Goal: Task Accomplishment & Management: Complete application form

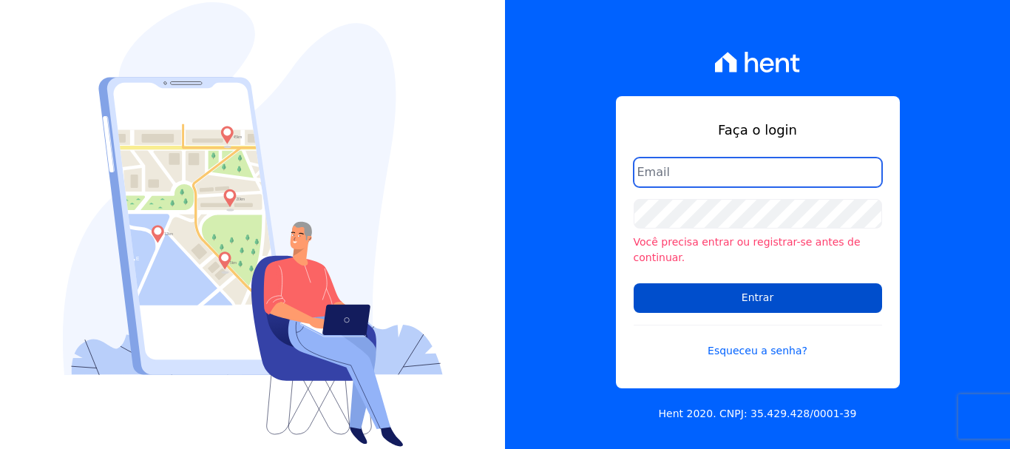
type input "rodrigo.villalva@grupozarin.com.br"
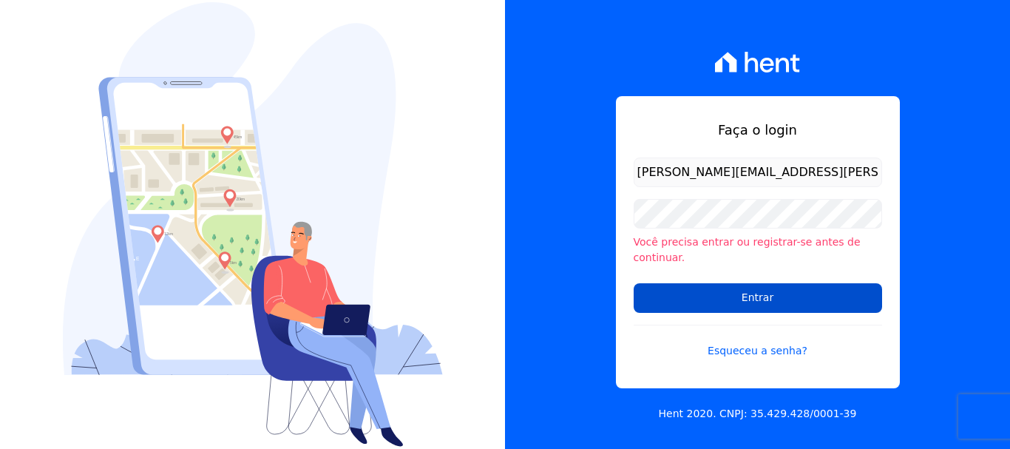
click at [752, 288] on input "Entrar" at bounding box center [758, 298] width 248 height 30
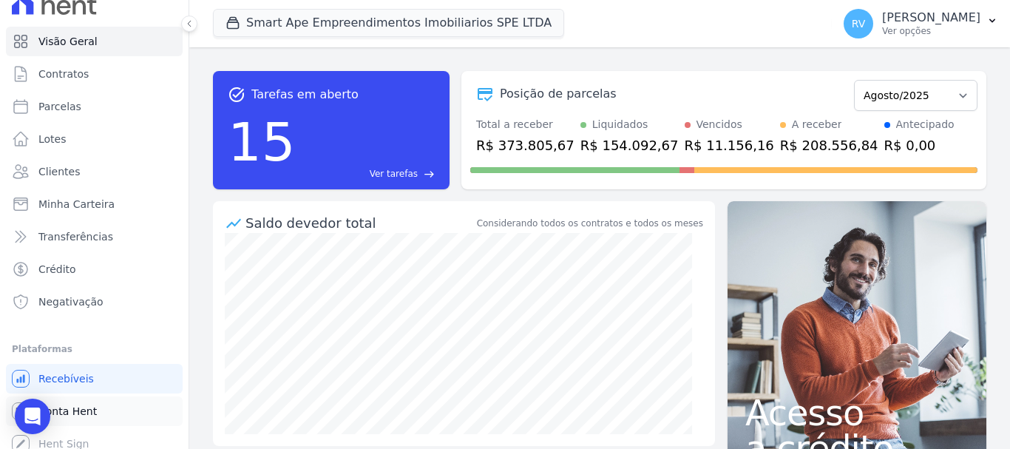
scroll to position [27, 0]
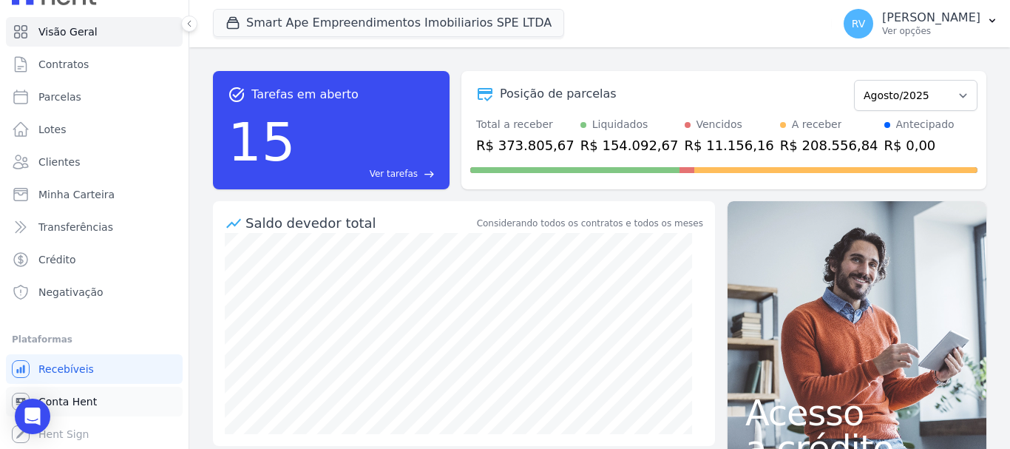
click at [81, 402] on span "Conta Hent" at bounding box center [67, 401] width 58 height 15
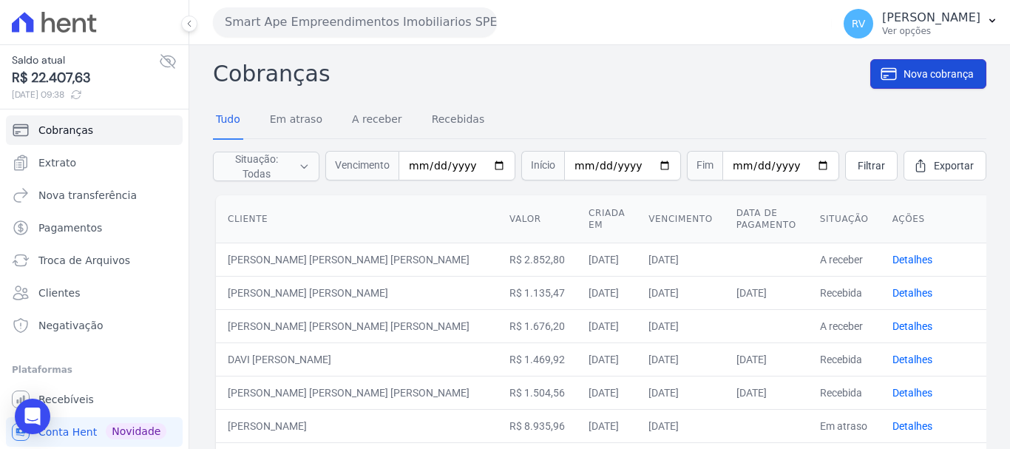
click at [911, 68] on span "Nova cobrança" at bounding box center [939, 74] width 70 height 15
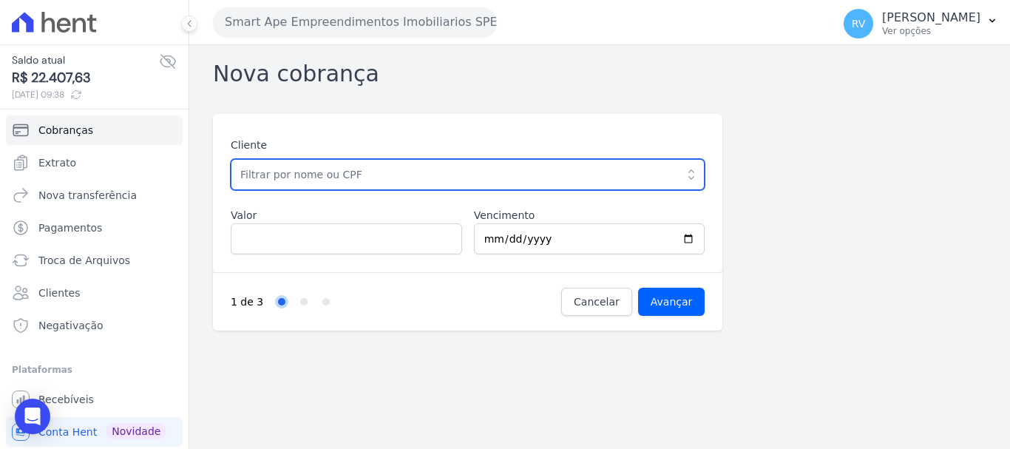
click at [447, 170] on input "text" at bounding box center [468, 174] width 474 height 31
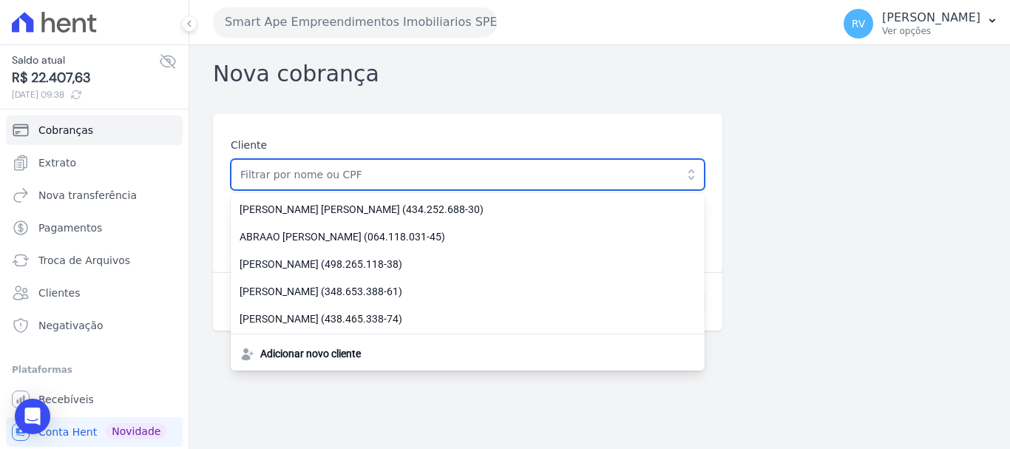
paste input "2.763,30"
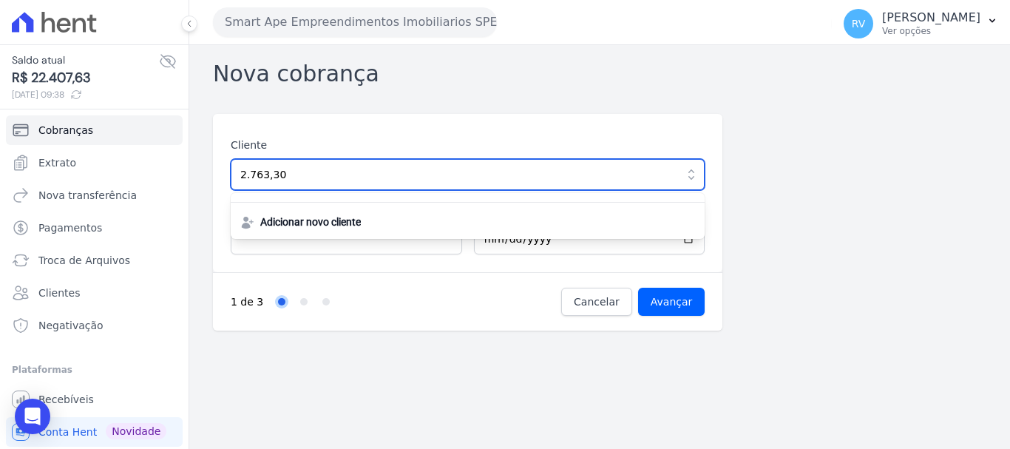
drag, startPoint x: 265, startPoint y: 174, endPoint x: 194, endPoint y: 171, distance: 71.1
click at [194, 171] on div "Nova cobrança Cliente 2.763,30 Adicionar novo cliente Valor Vencimento 2025-08-…" at bounding box center [599, 247] width 821 height 404
paste input "[PERSON_NAME]"
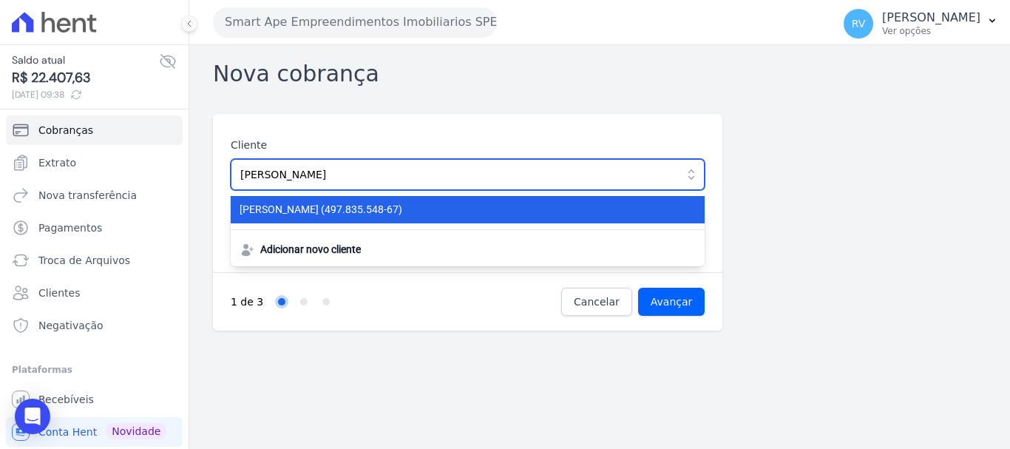
type input "[PERSON_NAME]"
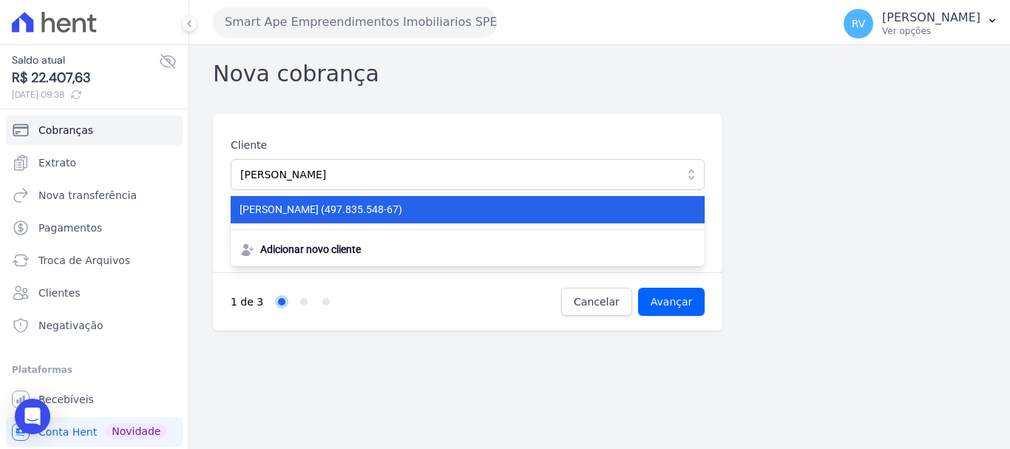
click at [386, 209] on span "MILENA CARDOZO SIKORSKI (497.835.548-67)" at bounding box center [459, 210] width 439 height 16
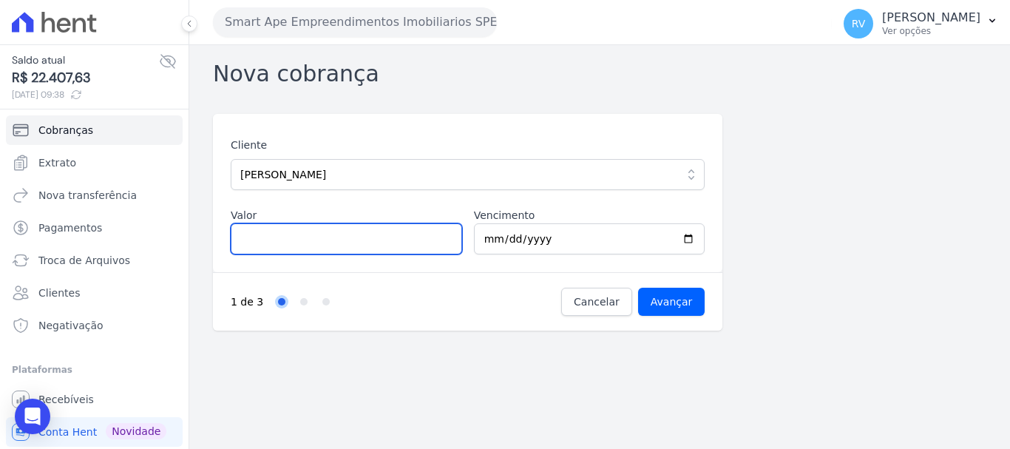
click at [349, 235] on input "Valor" at bounding box center [346, 238] width 231 height 31
paste input "2.76330"
click at [250, 240] on input "2.76330" at bounding box center [346, 238] width 231 height 31
click at [264, 246] on input "276330" at bounding box center [346, 238] width 231 height 31
type input "2763.30"
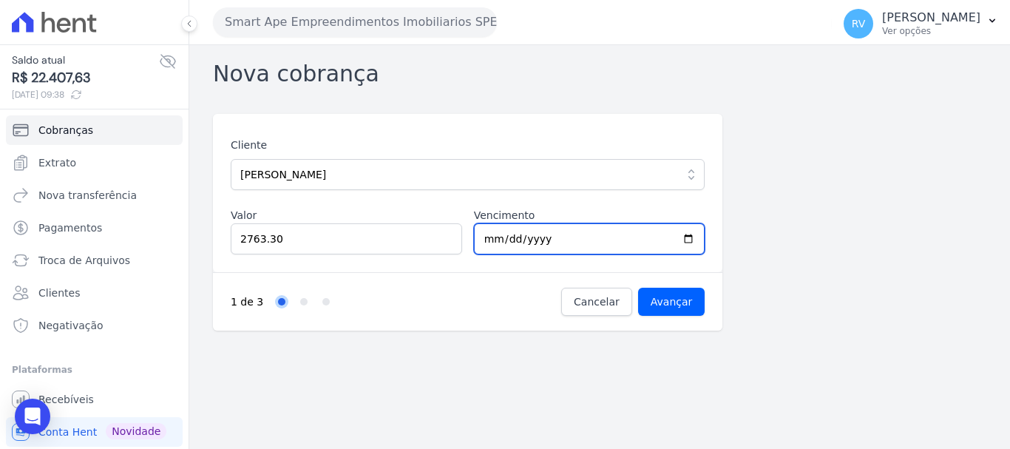
click at [623, 237] on input "2025-08-23" at bounding box center [589, 238] width 231 height 31
click at [689, 240] on input "2025-08-23" at bounding box center [589, 238] width 231 height 31
type input "2025-08-22"
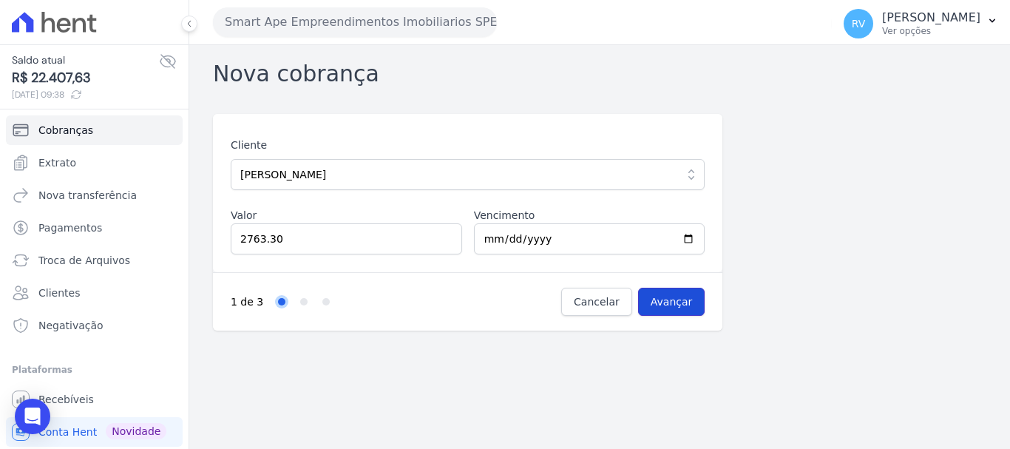
click at [675, 300] on input "Avançar" at bounding box center [671, 302] width 67 height 28
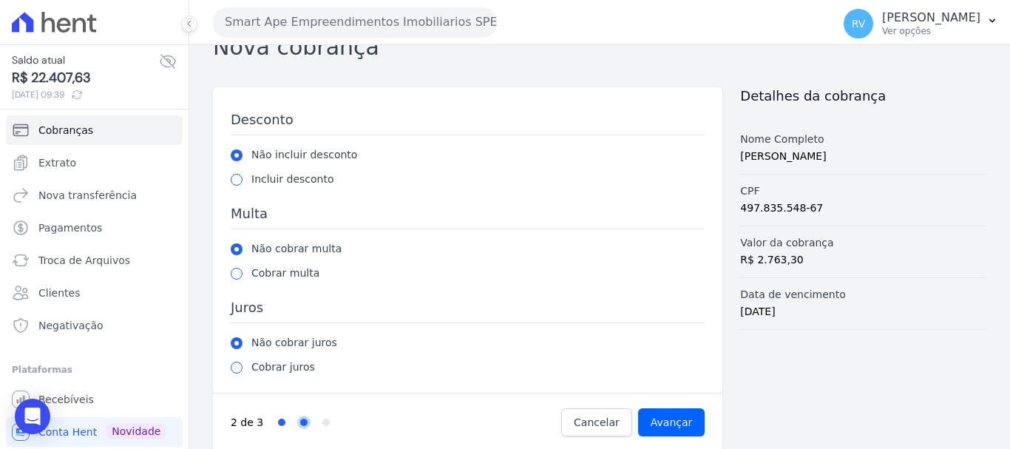
scroll to position [41, 0]
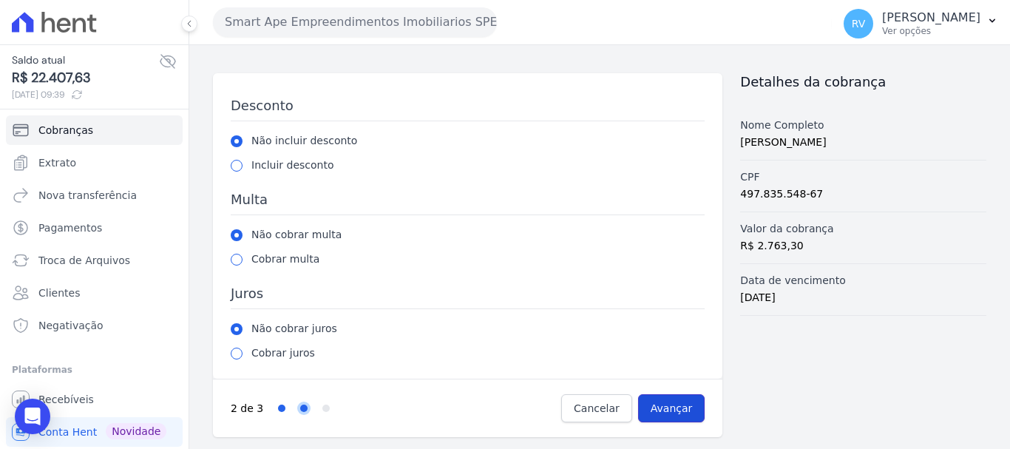
click at [678, 401] on input "Avançar" at bounding box center [671, 408] width 67 height 28
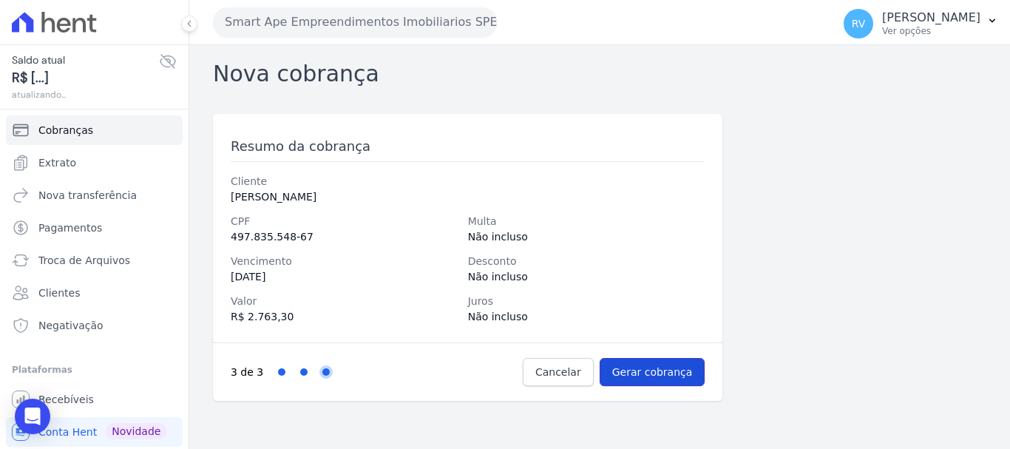
click at [663, 373] on input "Gerar cobrança" at bounding box center [653, 372] width 106 height 28
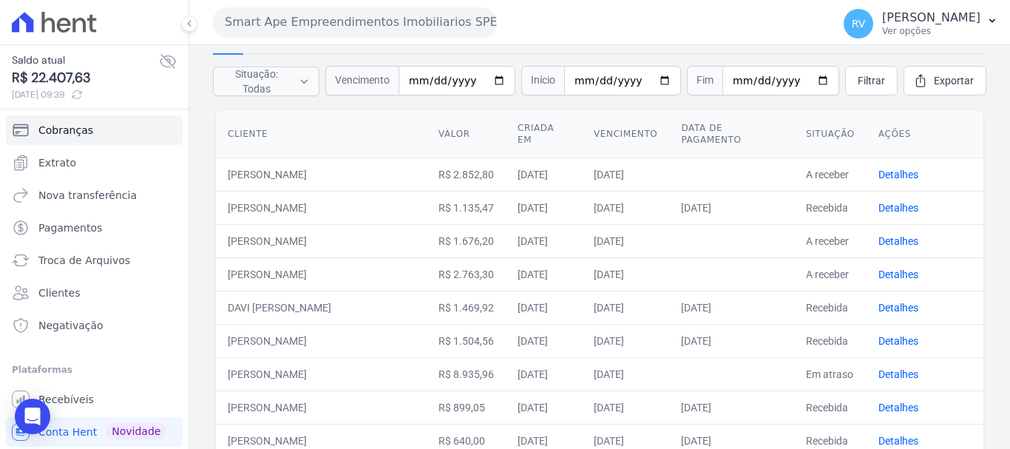
scroll to position [148, 0]
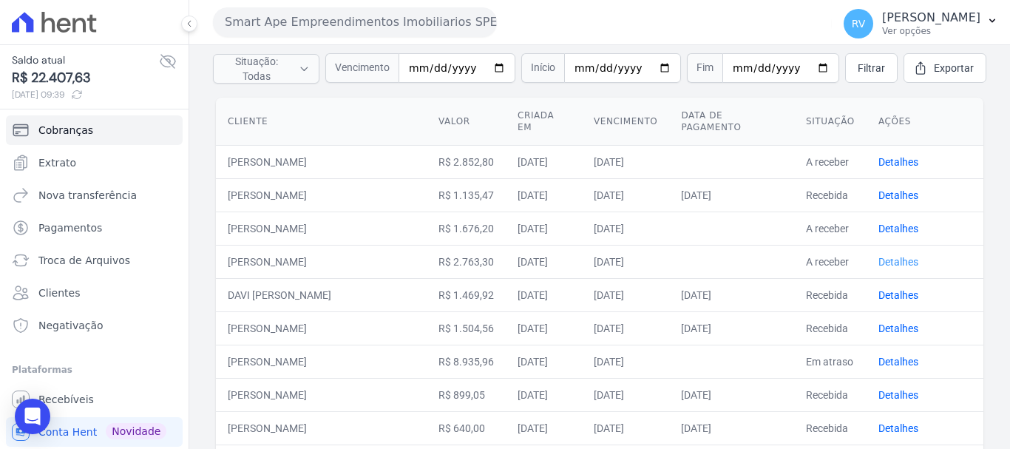
click at [879, 263] on link "Detalhes" at bounding box center [899, 262] width 40 height 12
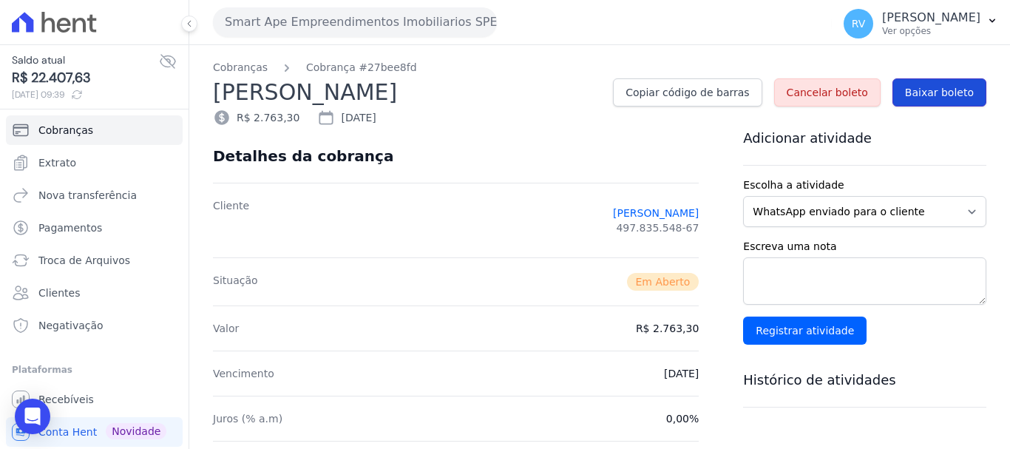
click at [939, 87] on span "Baixar boleto" at bounding box center [939, 92] width 69 height 15
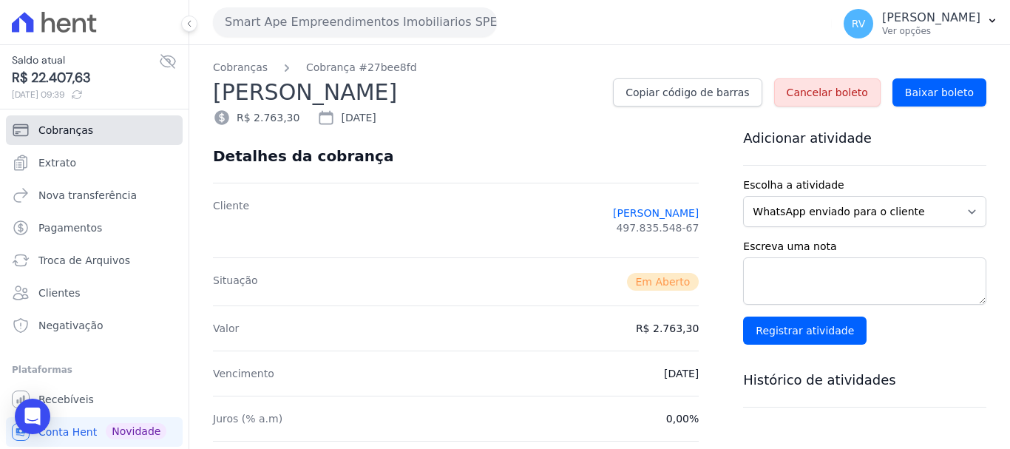
click at [124, 136] on link "Cobranças" at bounding box center [94, 130] width 177 height 30
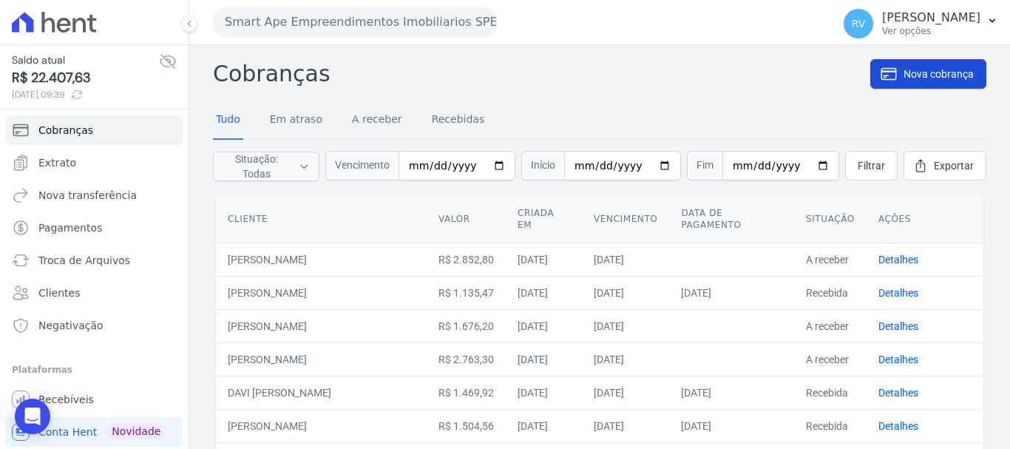
click at [934, 79] on span "Nova cobrança" at bounding box center [939, 74] width 70 height 15
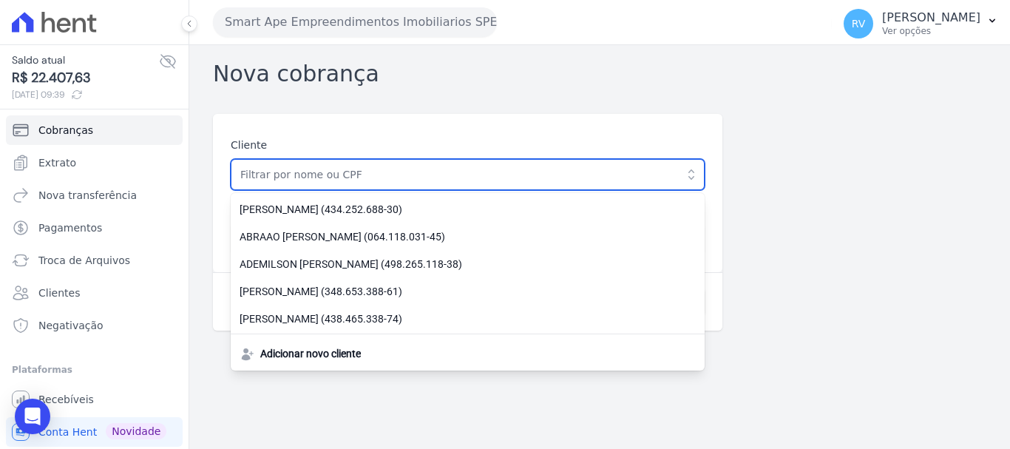
click at [295, 175] on input "text" at bounding box center [468, 174] width 474 height 31
paste input "RICARDO DO NASCIMENTO SANTOS"
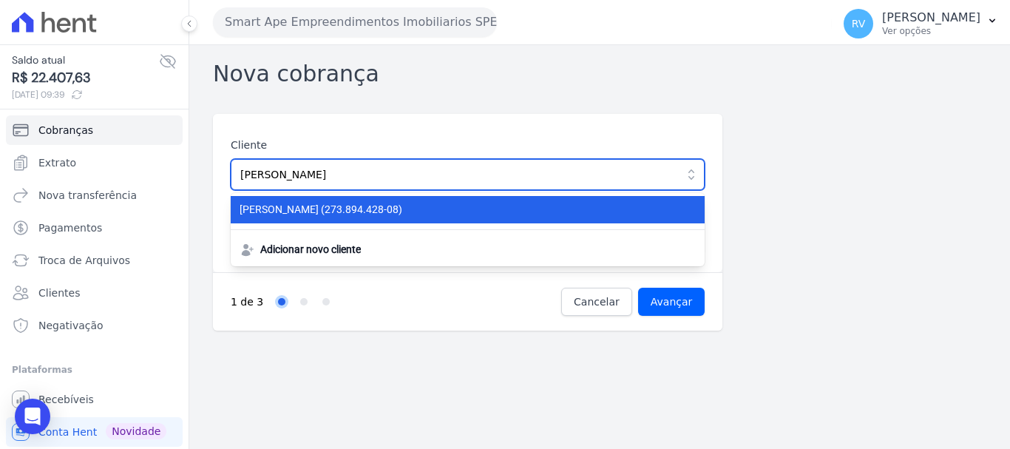
type input "[PERSON_NAME]"
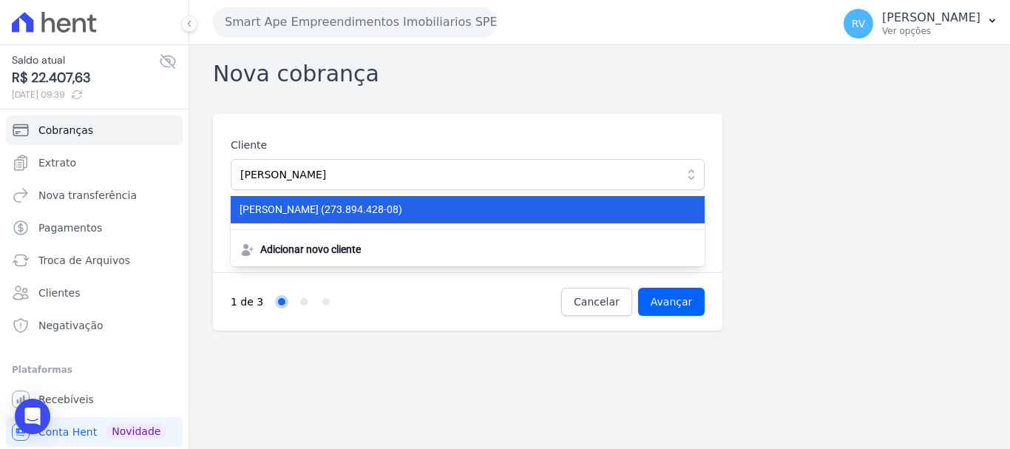
click at [394, 218] on li "RICARDO DO NASCIMENTO SANTOS (273.894.428-08)" at bounding box center [468, 209] width 474 height 27
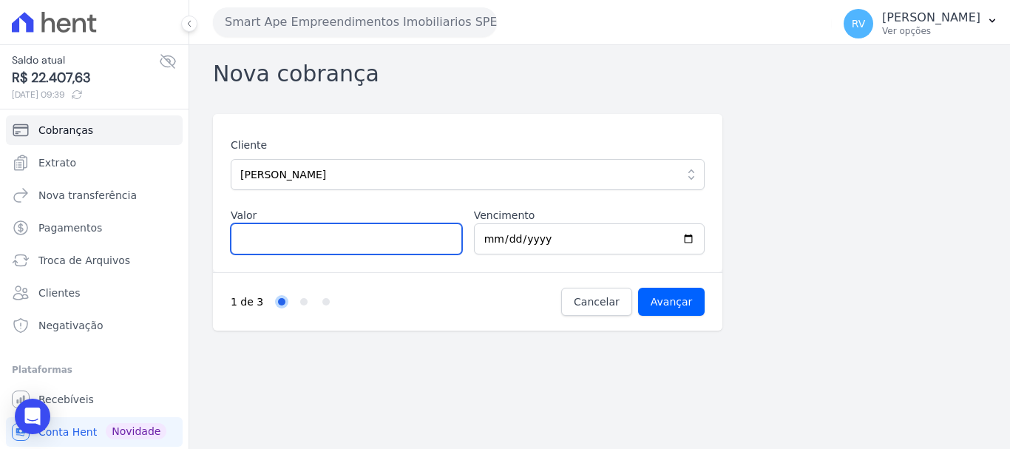
click at [241, 241] on input "Valor" at bounding box center [346, 238] width 231 height 31
type input "1249.63"
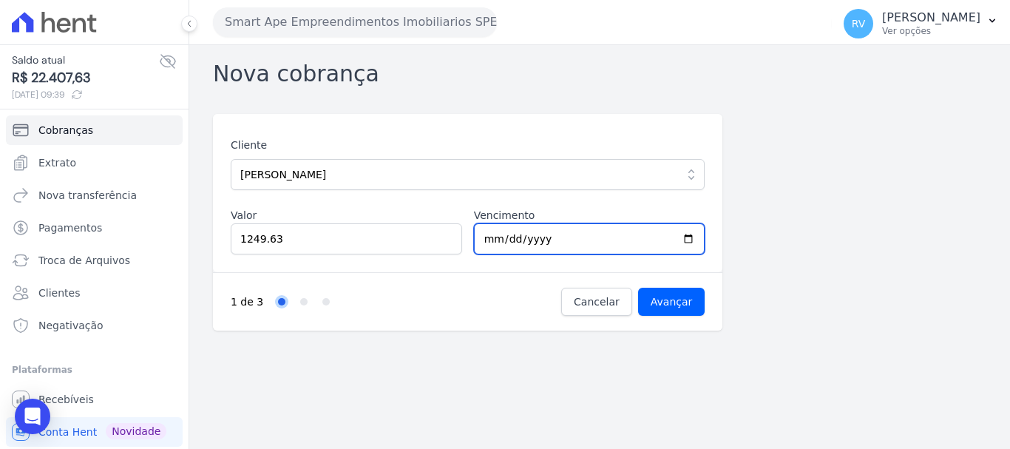
click at [691, 237] on input "2025-08-23" at bounding box center [589, 238] width 231 height 31
click at [686, 237] on input "2025-08-23" at bounding box center [589, 238] width 231 height 31
type input "2025-08-22"
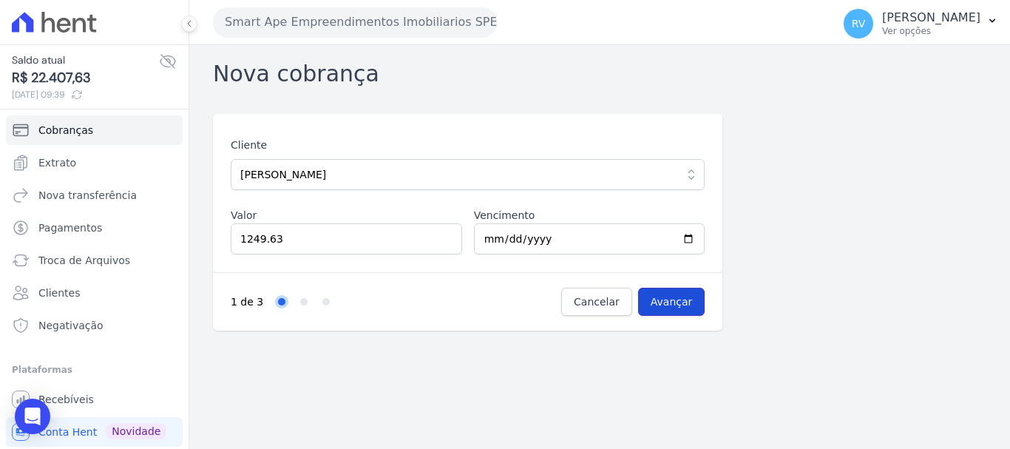
click at [683, 306] on input "Avançar" at bounding box center [671, 302] width 67 height 28
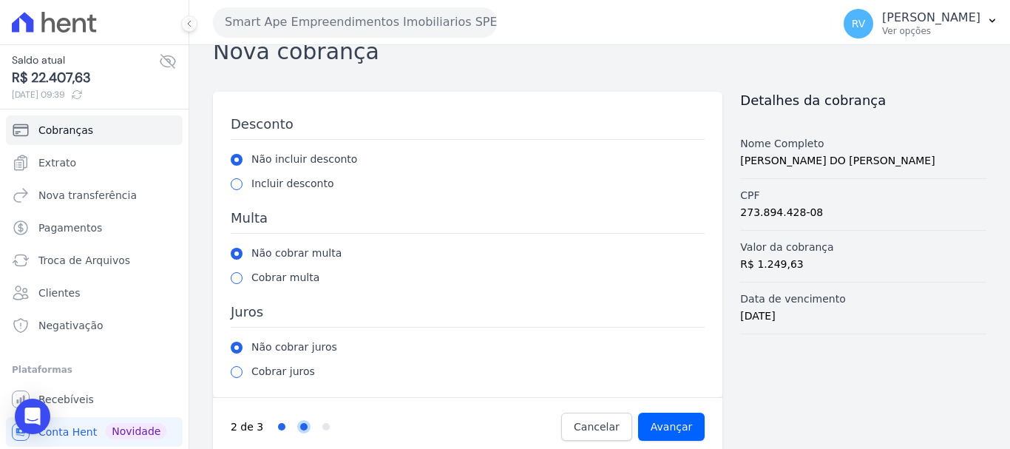
scroll to position [41, 0]
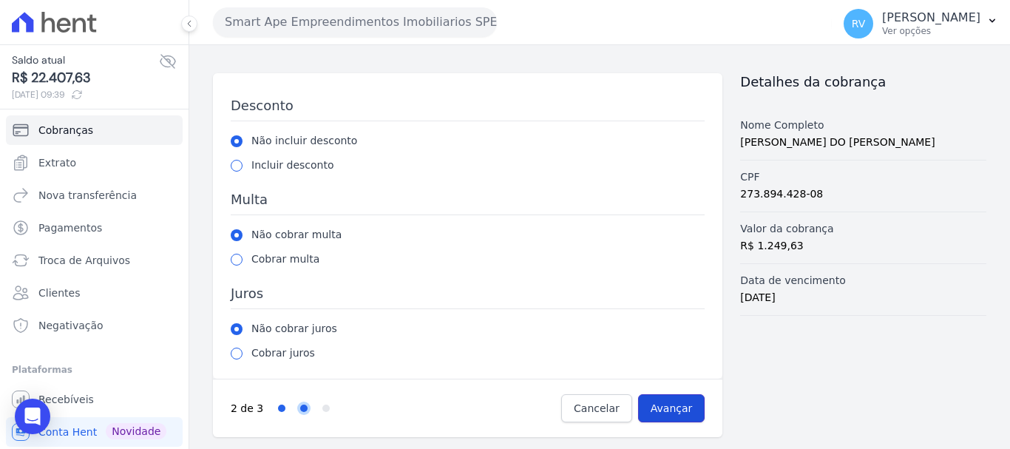
click at [669, 402] on input "Avançar" at bounding box center [671, 408] width 67 height 28
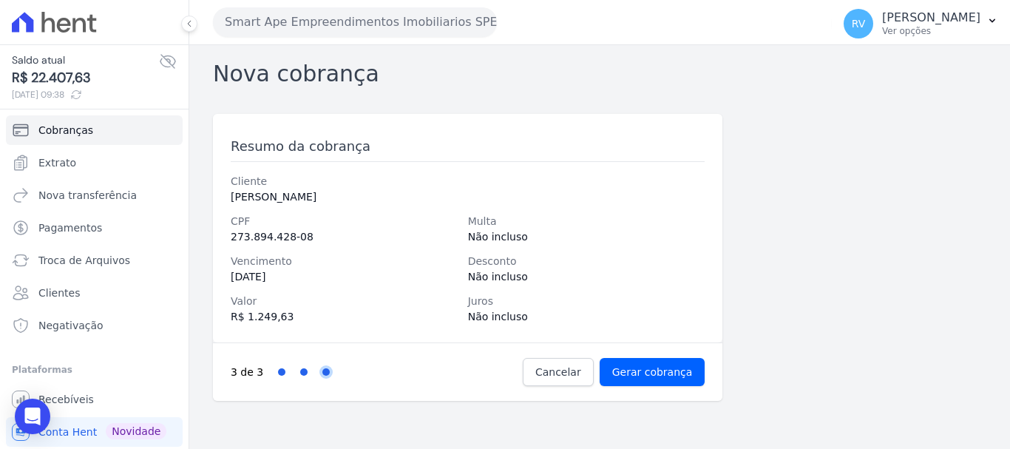
click at [632, 388] on div "3 de 3 Step 1 Step 2 Step 3 Cancelar Gerar cobrança" at bounding box center [468, 371] width 510 height 58
click at [644, 368] on input "Gerar cobrança" at bounding box center [653, 372] width 106 height 28
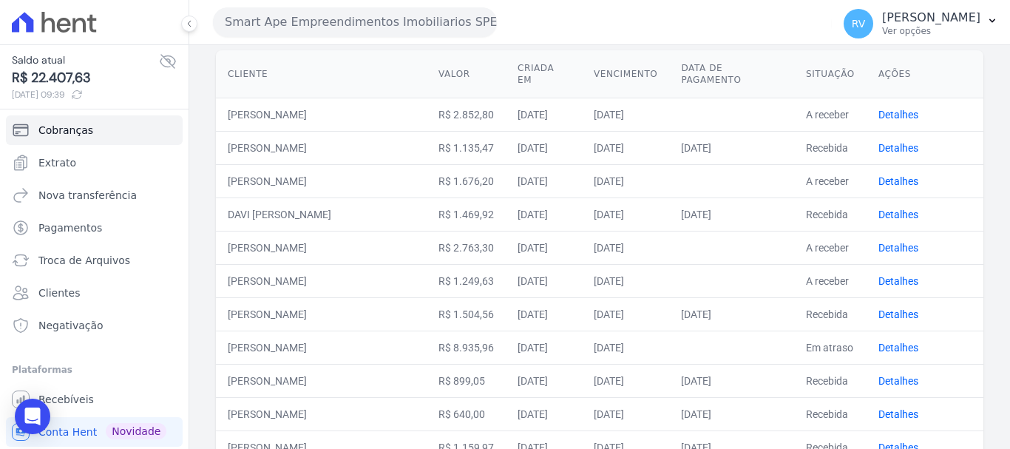
scroll to position [222, 0]
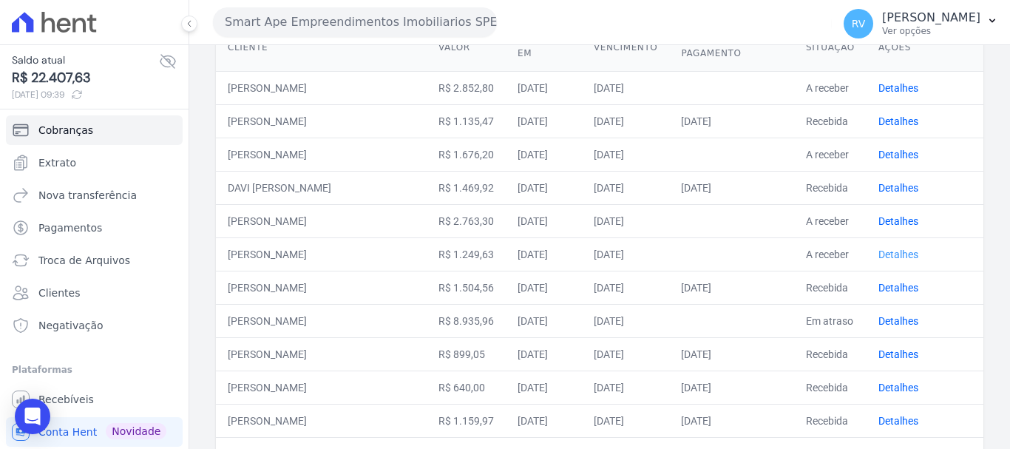
click at [897, 251] on link "Detalhes" at bounding box center [899, 254] width 40 height 12
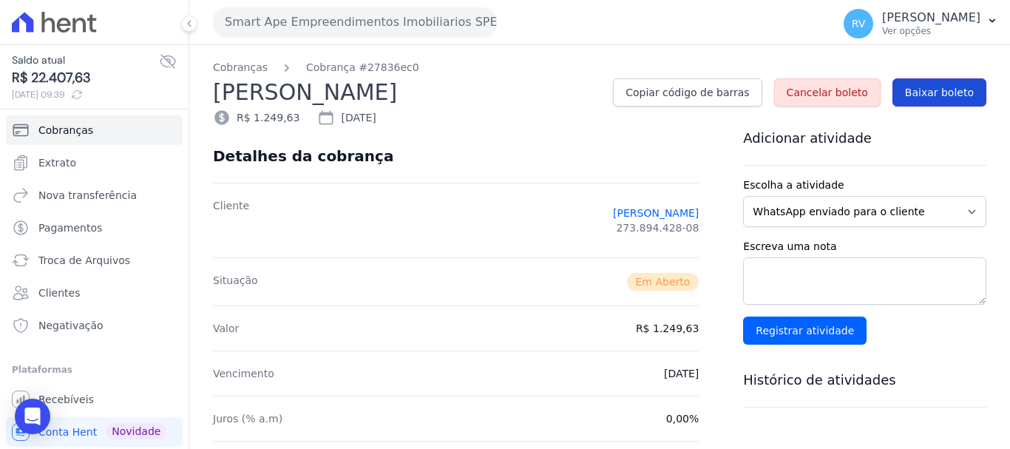
click at [943, 95] on span "Baixar boleto" at bounding box center [939, 92] width 69 height 15
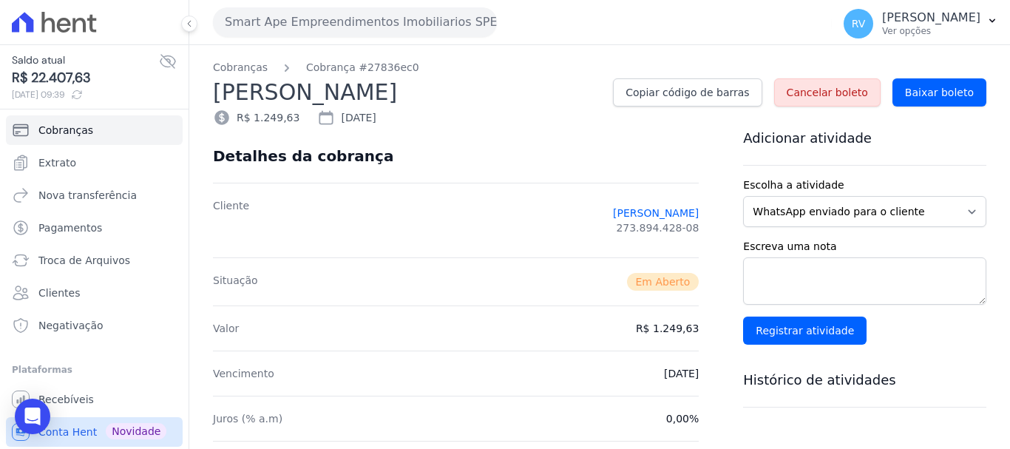
click at [61, 433] on span "Conta Hent" at bounding box center [67, 431] width 58 height 15
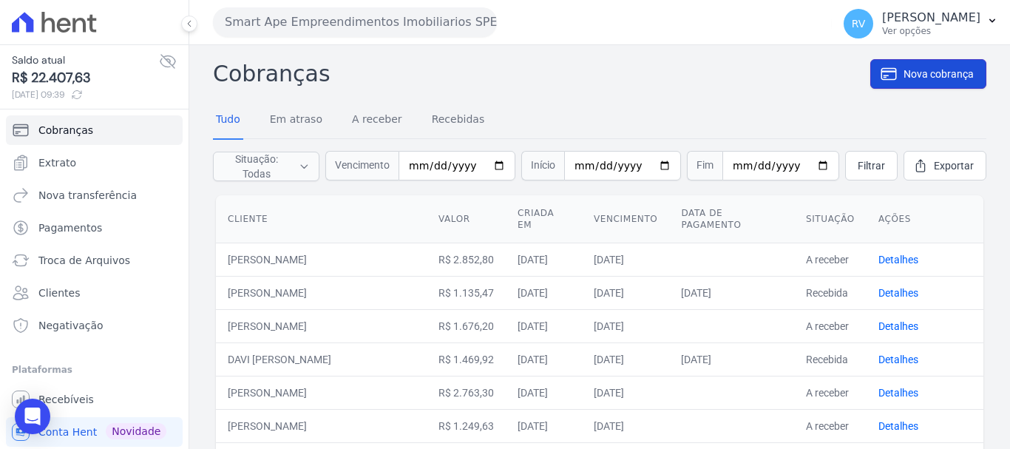
click at [920, 83] on link "Nova cobrança" at bounding box center [928, 74] width 116 height 30
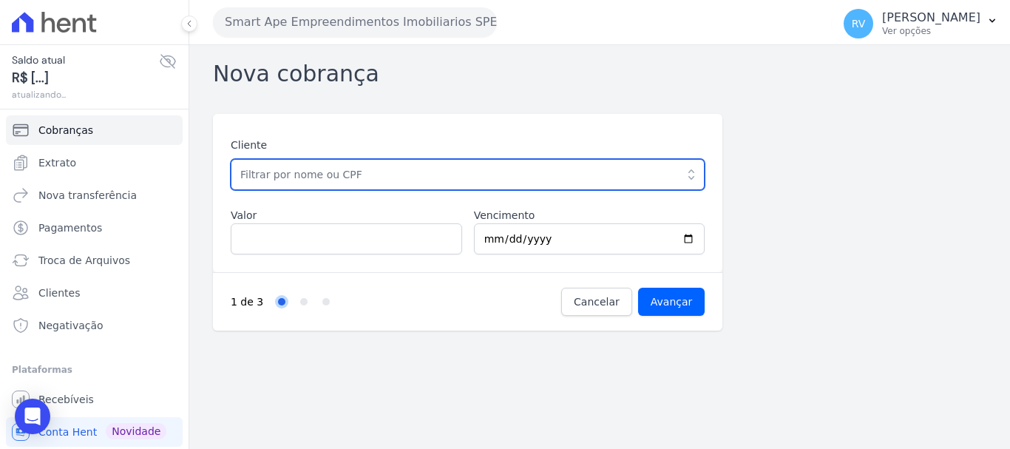
click at [391, 164] on input "text" at bounding box center [468, 174] width 474 height 31
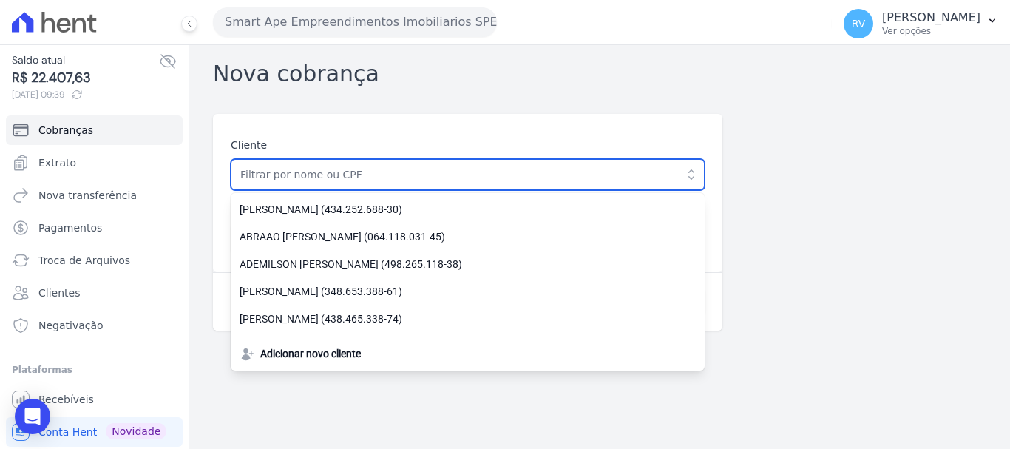
paste input "[PERSON_NAME]"
type input "[PERSON_NAME]"
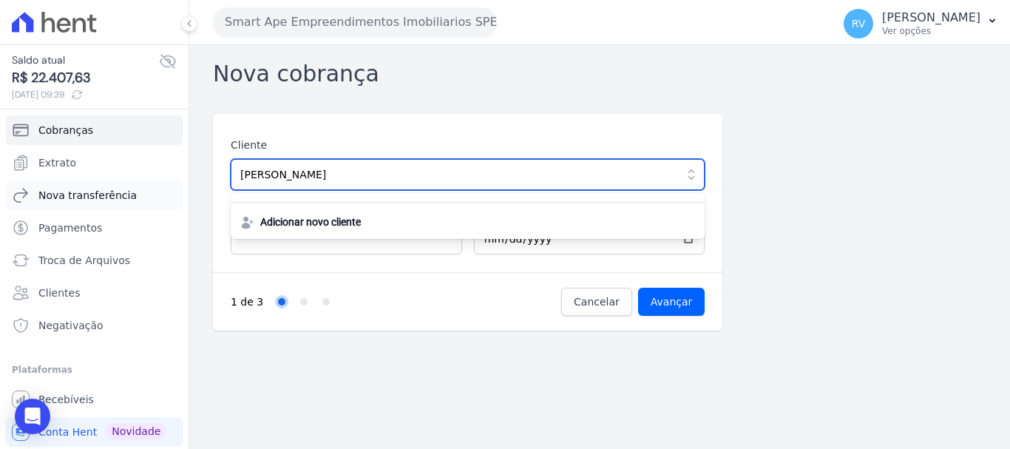
drag, startPoint x: 411, startPoint y: 183, endPoint x: 135, endPoint y: 183, distance: 276.6
click at [135, 183] on div "Saldo atual R$ 22.407,63 [DATE] 09:39 Cobranças Extrato Nova transferência Paga…" at bounding box center [505, 224] width 1010 height 449
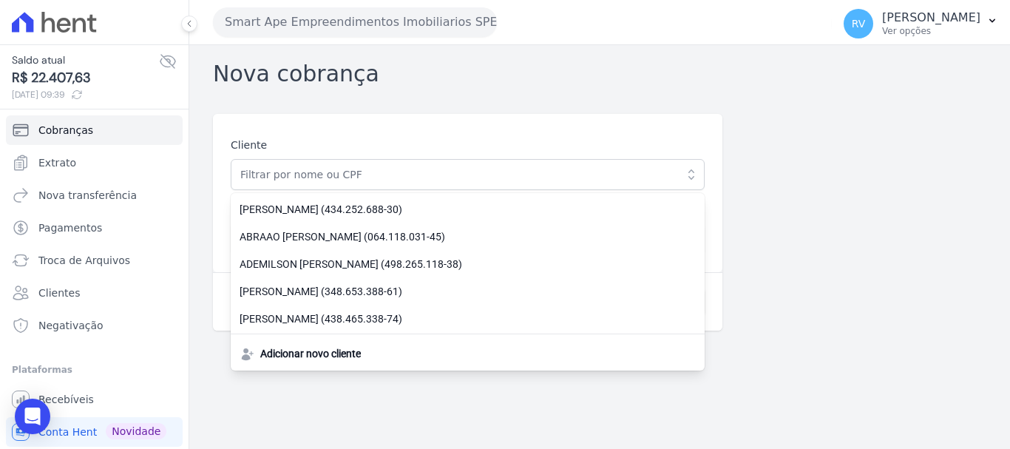
click at [765, 263] on div "Cliente ABNER MARIANO OLIVEIRA CORREA DA SILVA (434.252.688-30) ABRAAO CARLOS B…" at bounding box center [600, 222] width 774 height 217
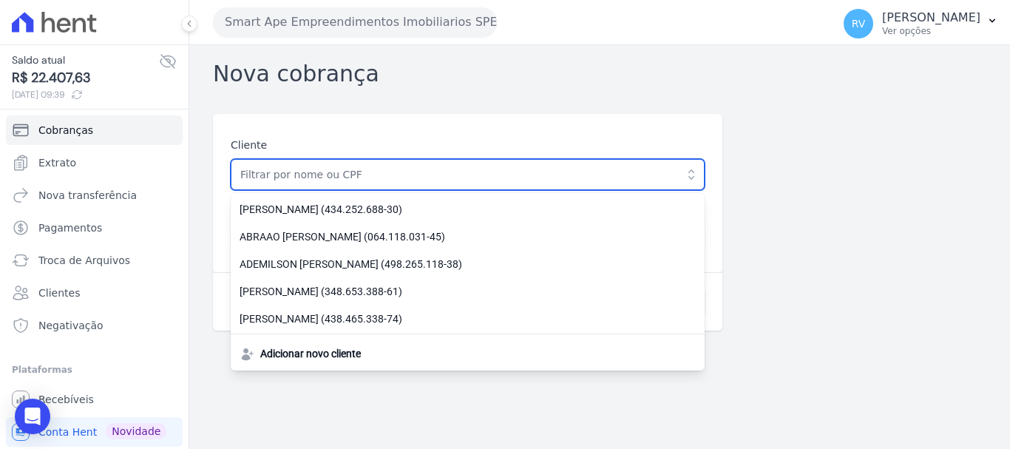
click at [403, 186] on input "text" at bounding box center [468, 174] width 474 height 31
paste input "[PERSON_NAME] [PERSON_NAME]"
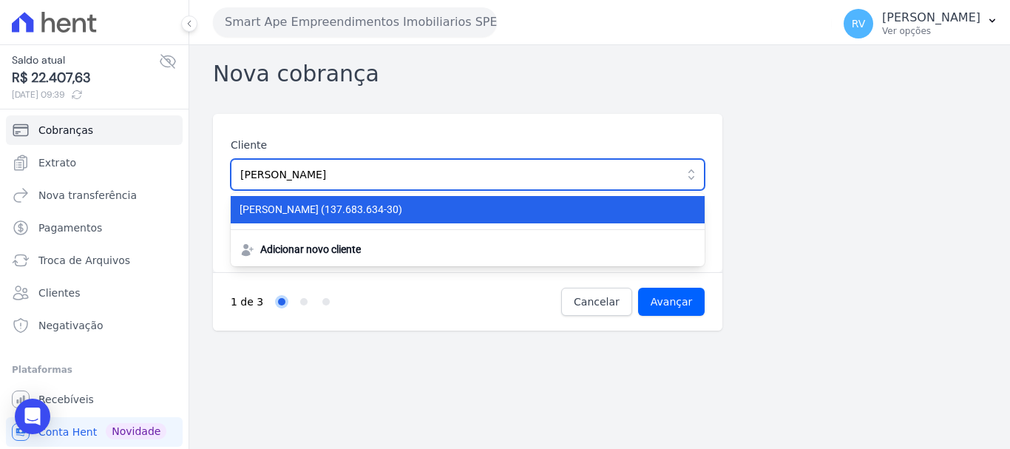
type input "[PERSON_NAME] [PERSON_NAME]"
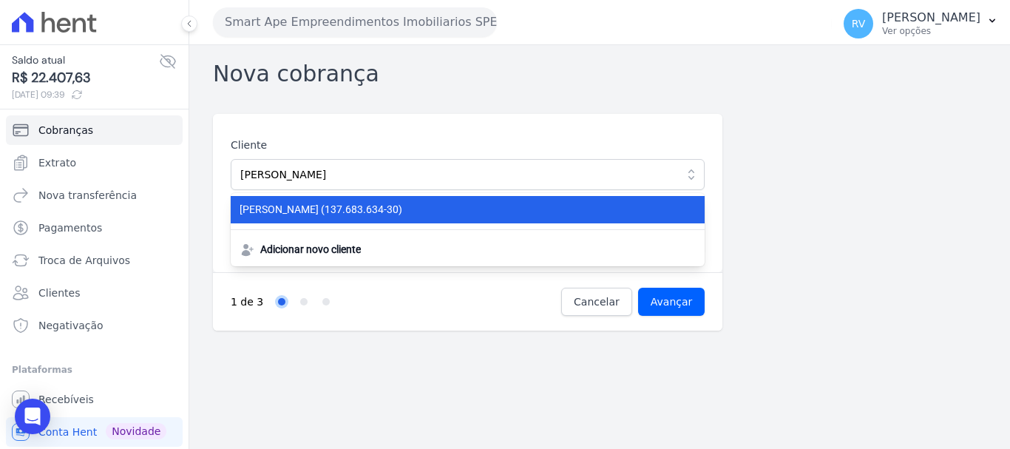
click at [398, 207] on span "CLEITON DA SILVA GONCALVES (137.683.634-30)" at bounding box center [459, 210] width 439 height 16
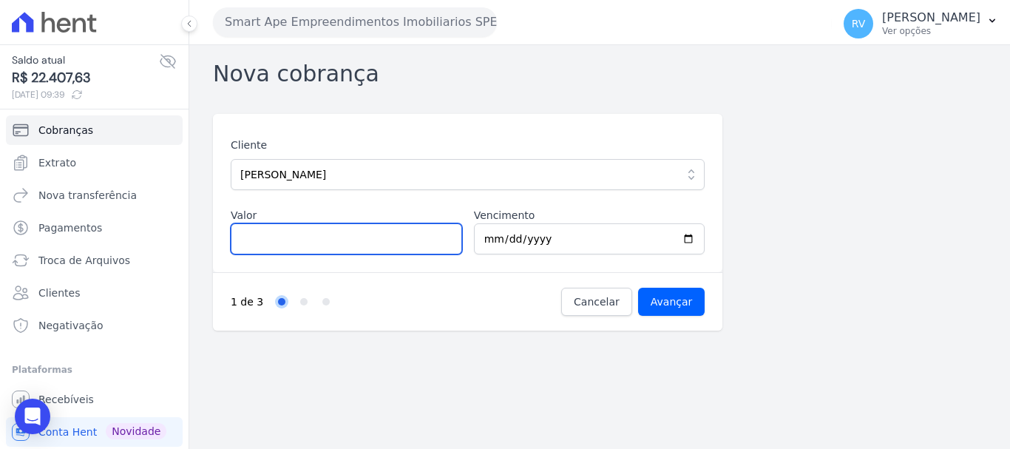
click at [318, 240] on input "Valor" at bounding box center [346, 238] width 231 height 31
type input "3027.46"
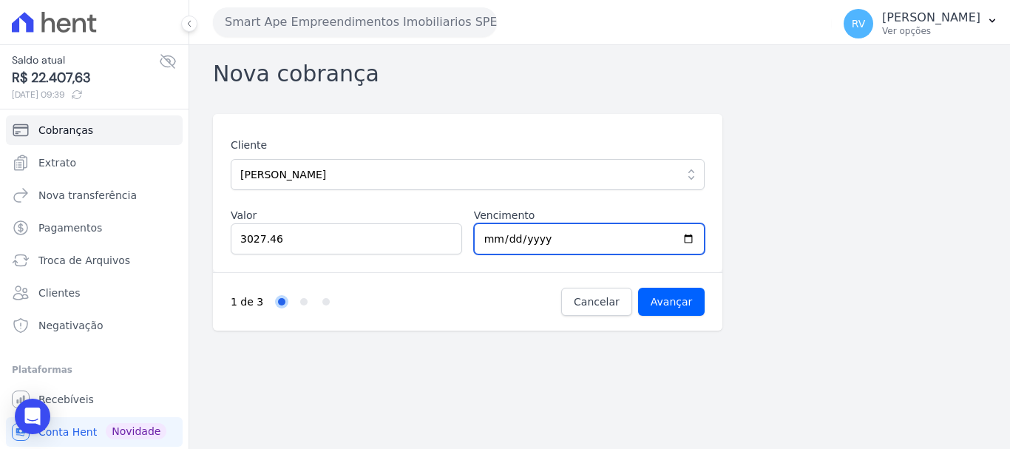
click at [689, 237] on input "2025-08-23" at bounding box center [589, 238] width 231 height 31
type input "2025-08-22"
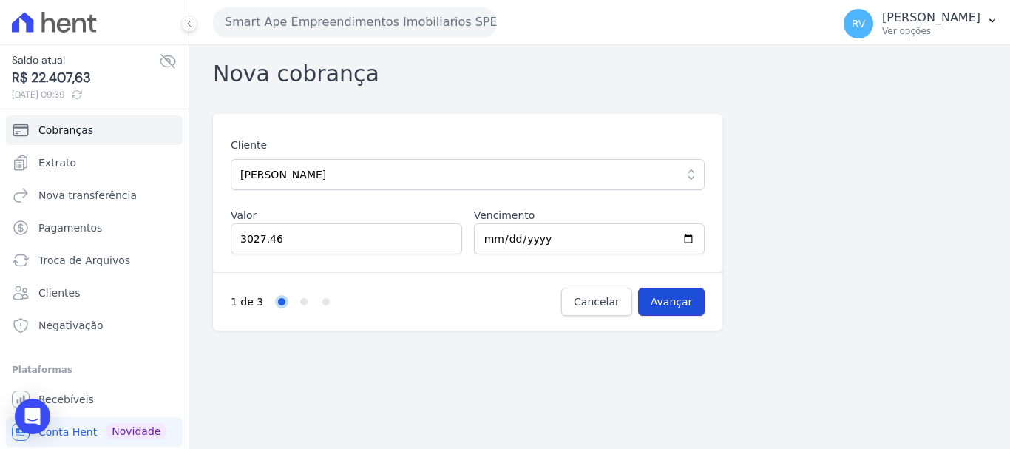
click at [686, 312] on input "Avançar" at bounding box center [671, 302] width 67 height 28
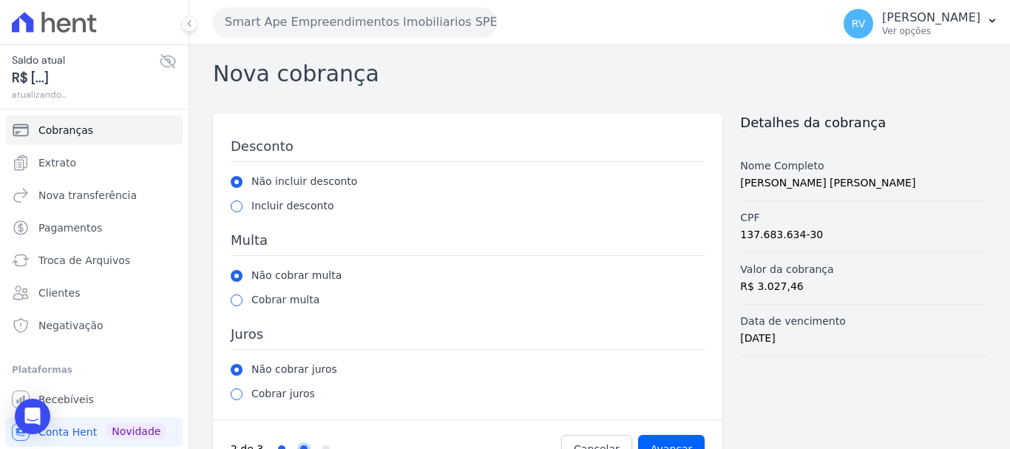
scroll to position [41, 0]
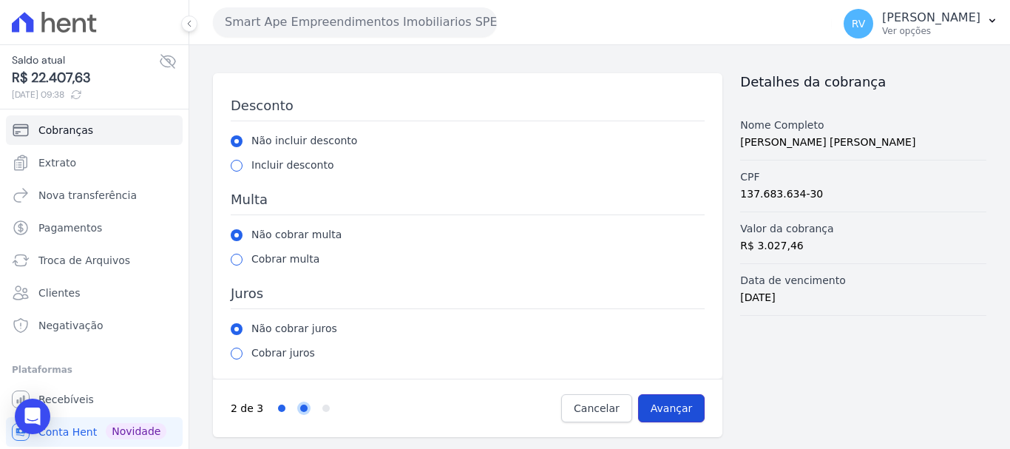
click at [663, 401] on input "Avançar" at bounding box center [671, 408] width 67 height 28
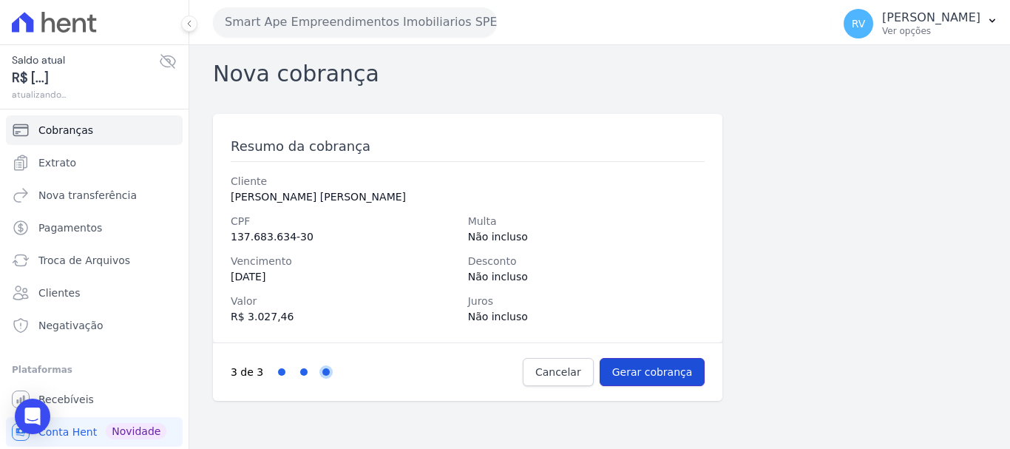
click at [686, 360] on input "Gerar cobrança" at bounding box center [653, 372] width 106 height 28
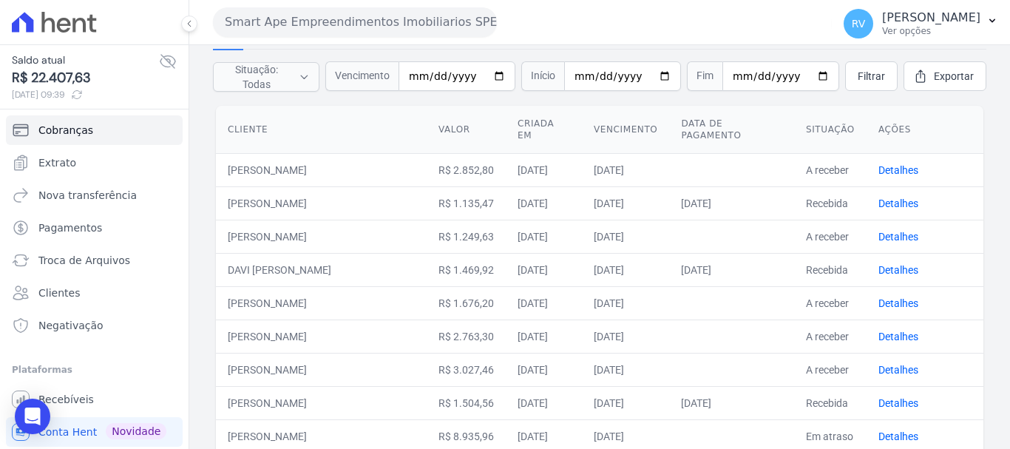
scroll to position [148, 0]
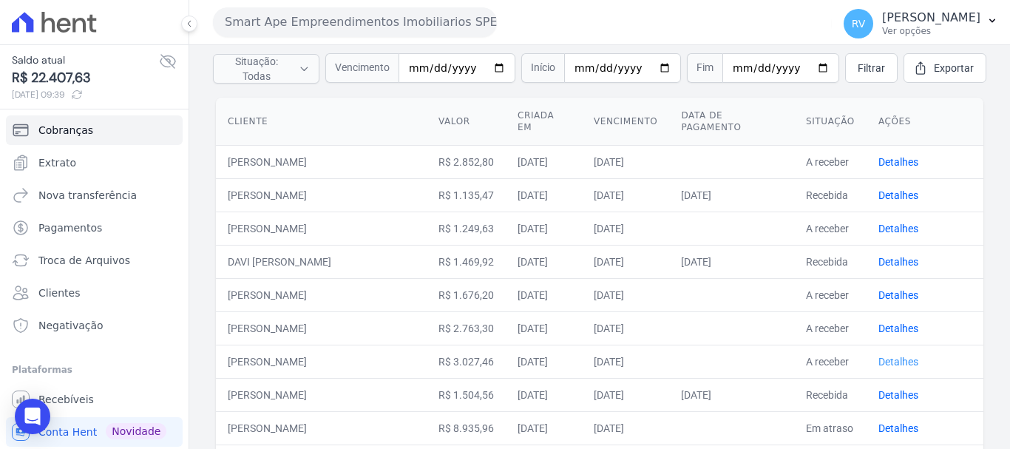
click at [882, 356] on link "Detalhes" at bounding box center [899, 362] width 40 height 12
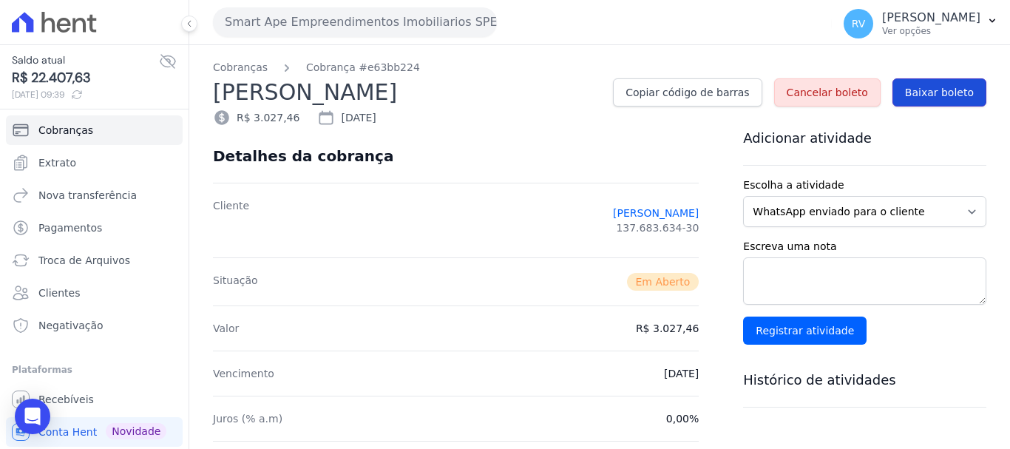
click at [940, 88] on span "Baixar boleto" at bounding box center [939, 92] width 69 height 15
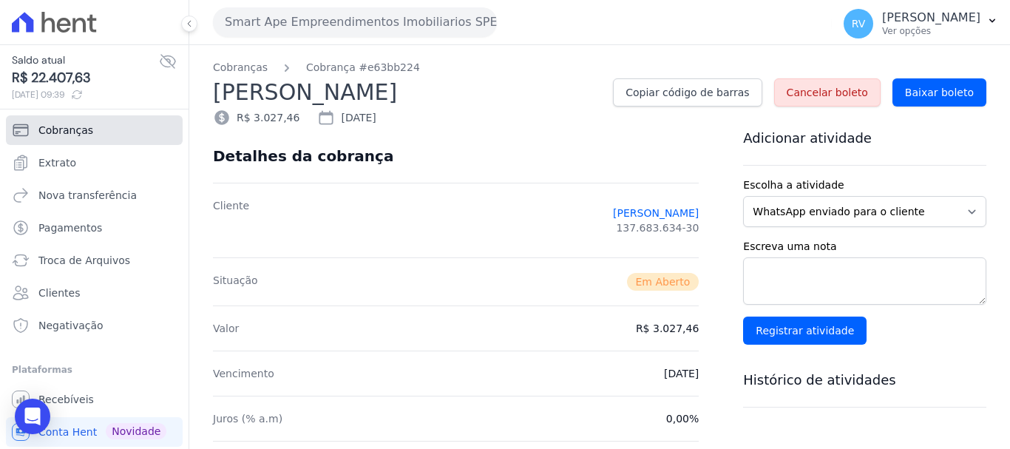
click at [67, 124] on span "Cobranças" at bounding box center [65, 130] width 55 height 15
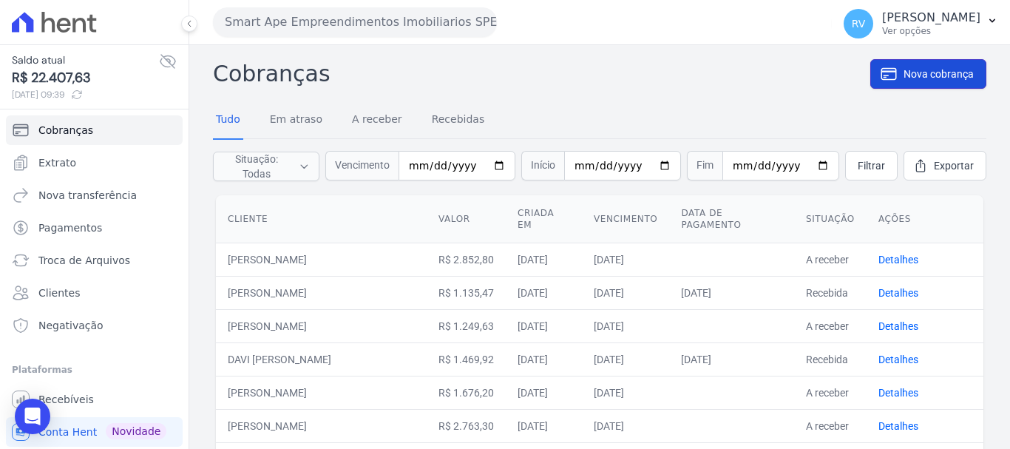
click at [904, 75] on span "Nova cobrança" at bounding box center [939, 74] width 70 height 15
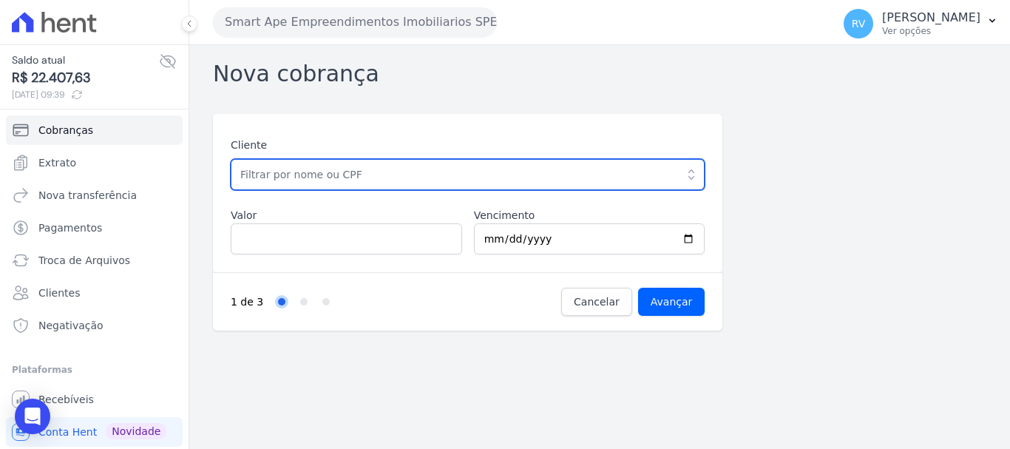
click at [422, 177] on input "text" at bounding box center [468, 174] width 474 height 31
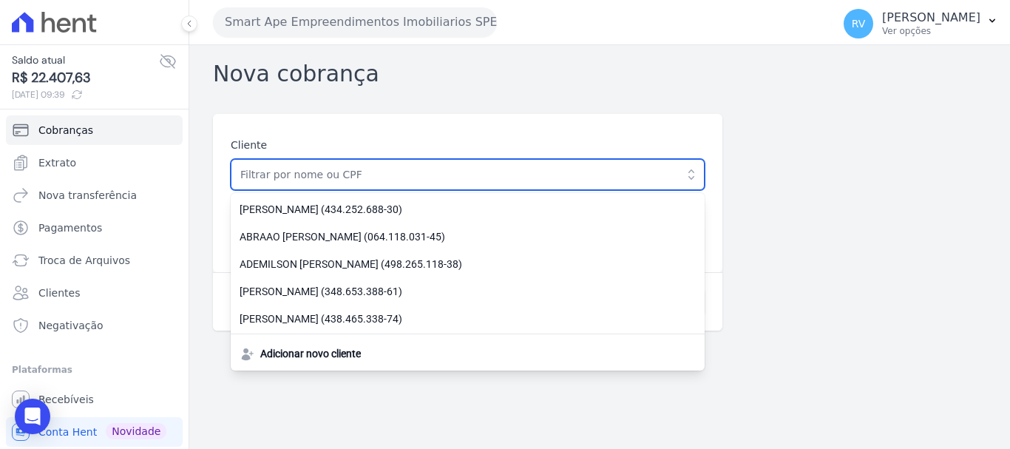
paste input "[PERSON_NAME]"
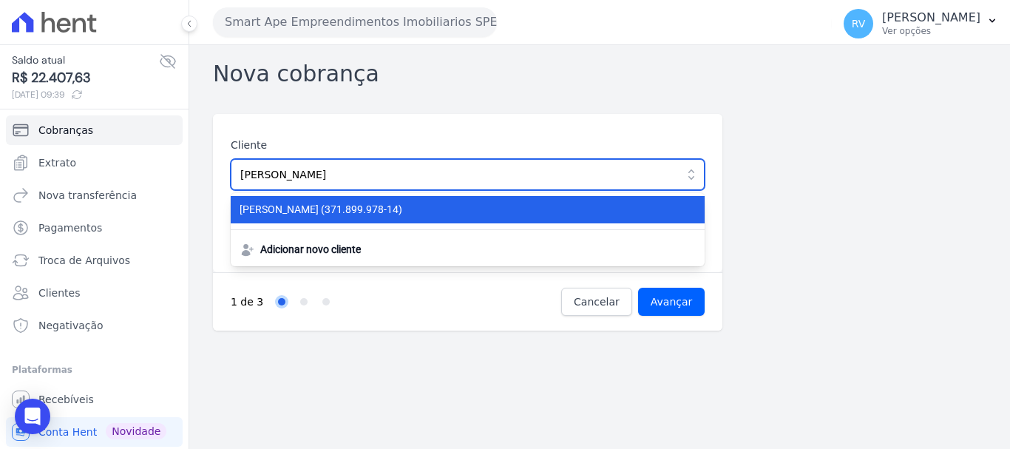
type input "[PERSON_NAME]"
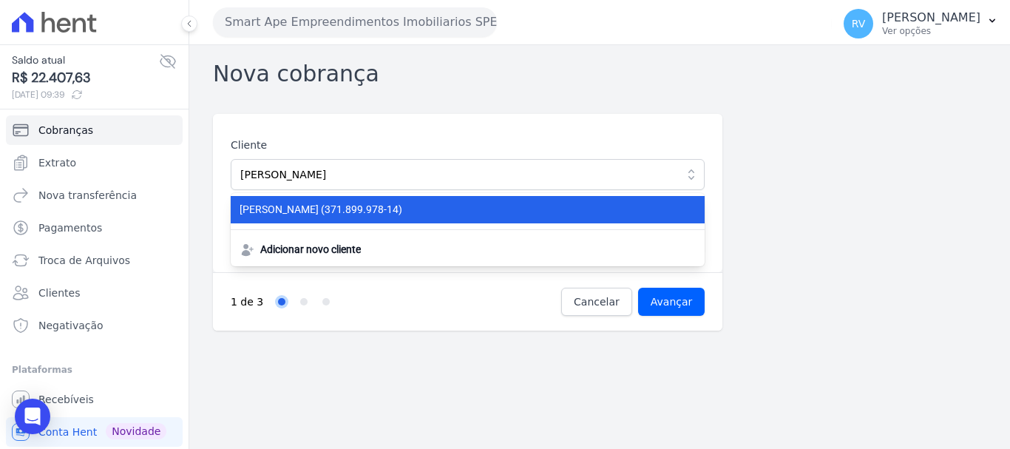
click at [396, 214] on span "[PERSON_NAME] (371.899.978-14)" at bounding box center [459, 210] width 439 height 16
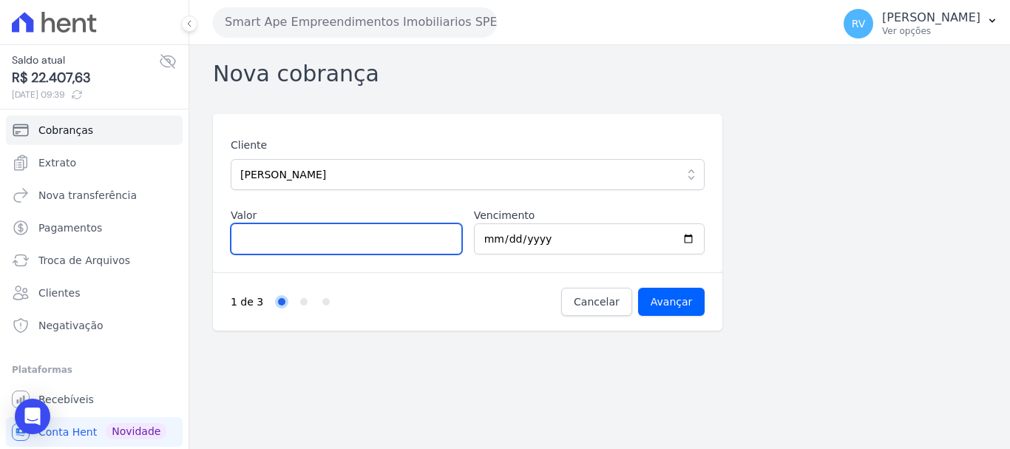
click at [356, 232] on input "Valor" at bounding box center [346, 238] width 231 height 31
type input "1382.68"
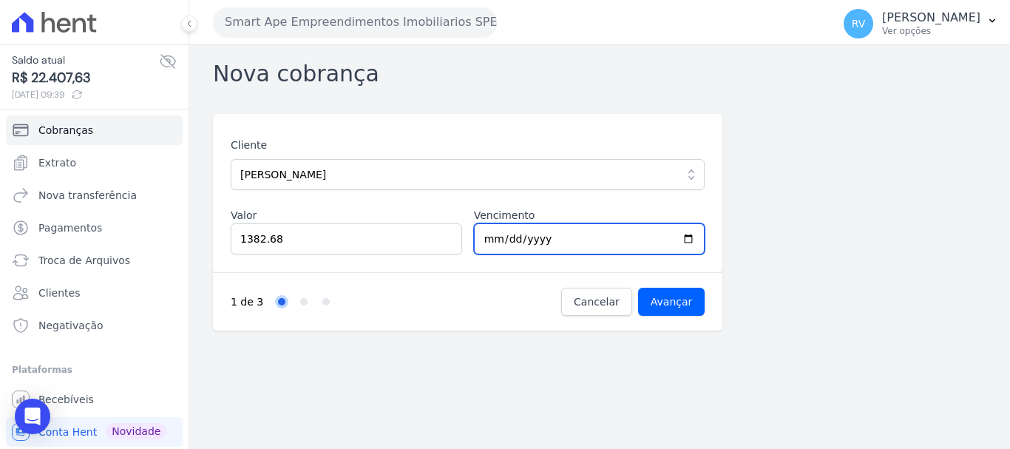
click at [692, 240] on input "[DATE]" at bounding box center [589, 238] width 231 height 31
type input "[DATE]"
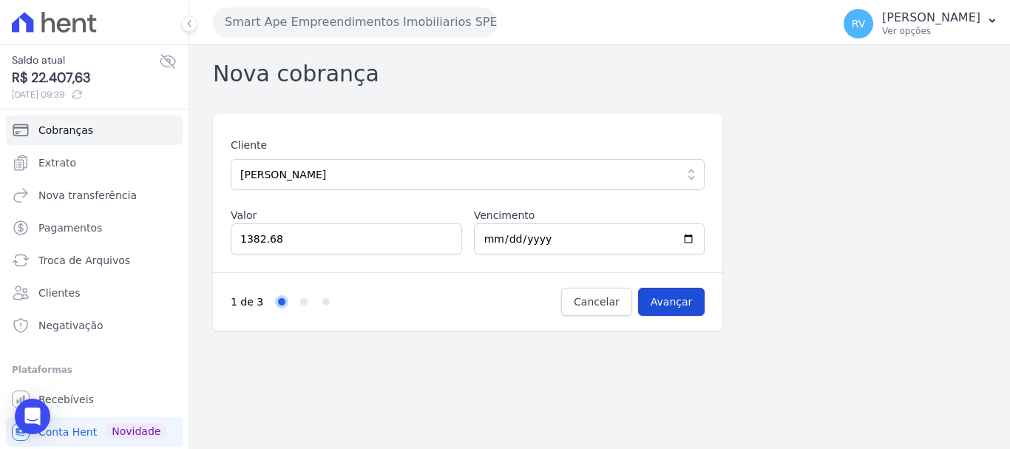
click at [678, 295] on input "Avançar" at bounding box center [671, 302] width 67 height 28
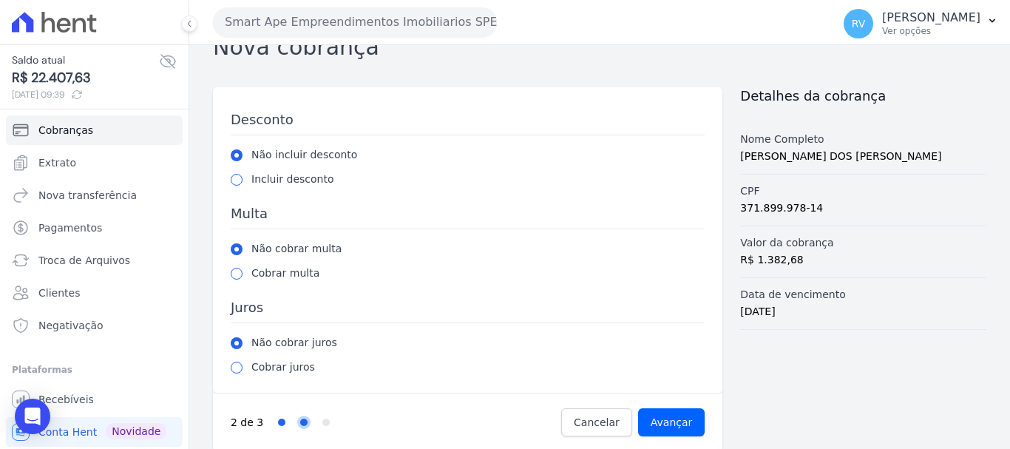
scroll to position [41, 0]
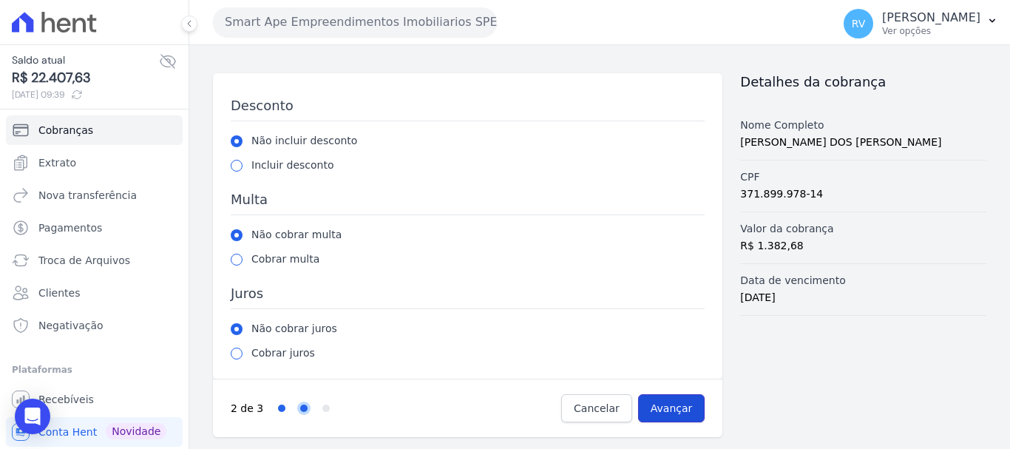
click at [667, 407] on input "Avançar" at bounding box center [671, 408] width 67 height 28
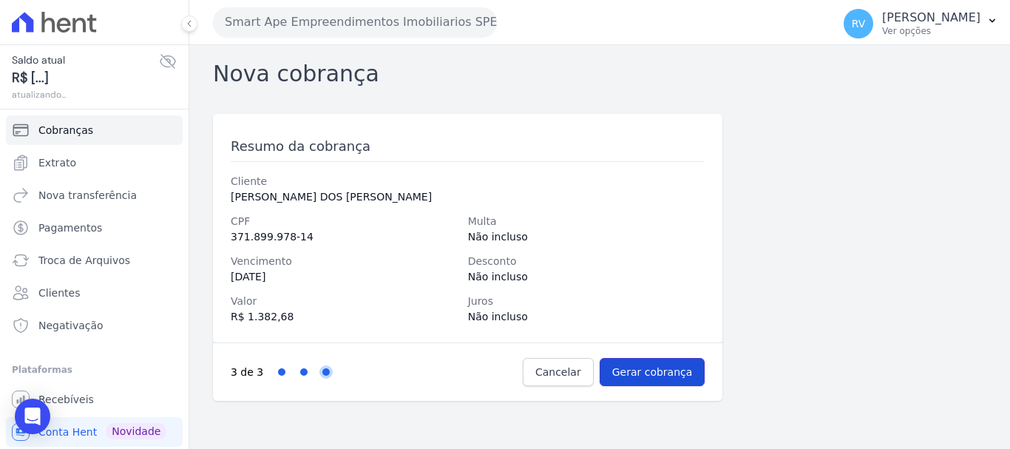
click at [676, 365] on input "Gerar cobrança" at bounding box center [653, 372] width 106 height 28
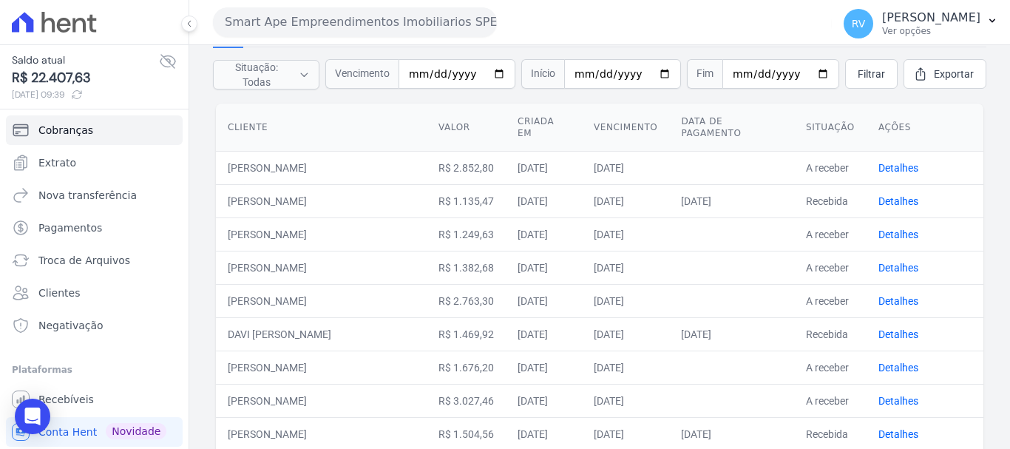
scroll to position [148, 0]
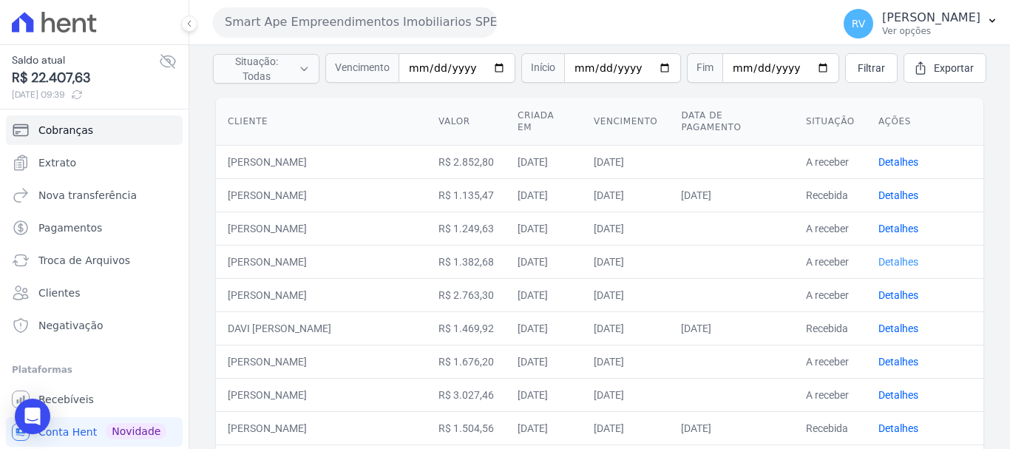
click at [879, 257] on link "Detalhes" at bounding box center [899, 262] width 40 height 12
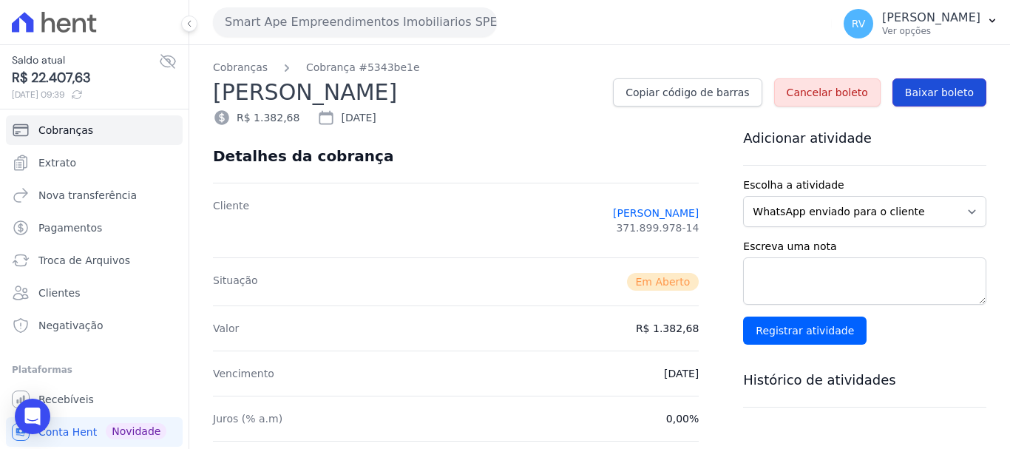
click at [918, 97] on span "Baixar boleto" at bounding box center [939, 92] width 69 height 15
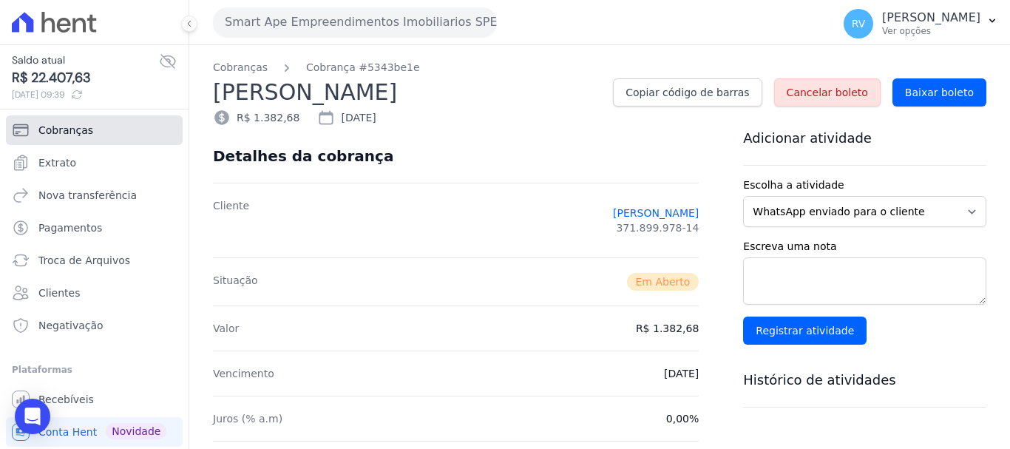
click at [100, 132] on link "Cobranças" at bounding box center [94, 130] width 177 height 30
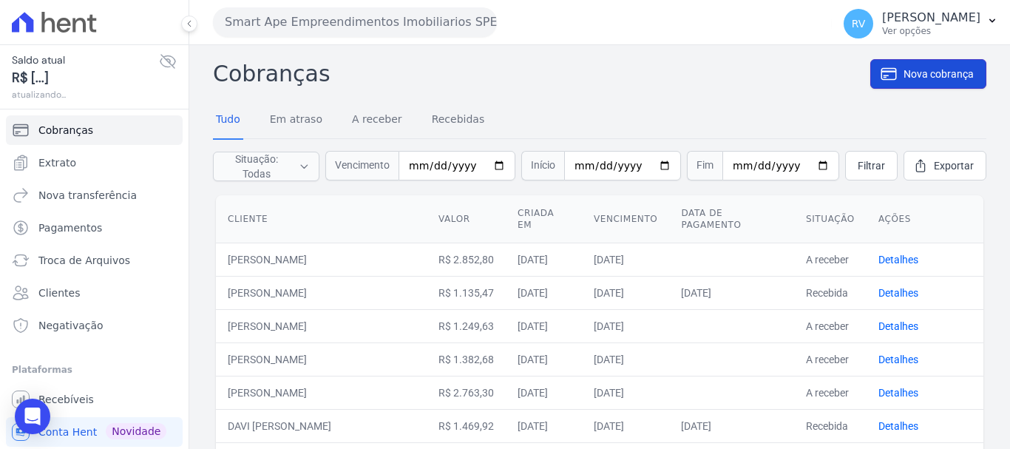
click at [907, 88] on link "Nova cobrança" at bounding box center [928, 74] width 116 height 30
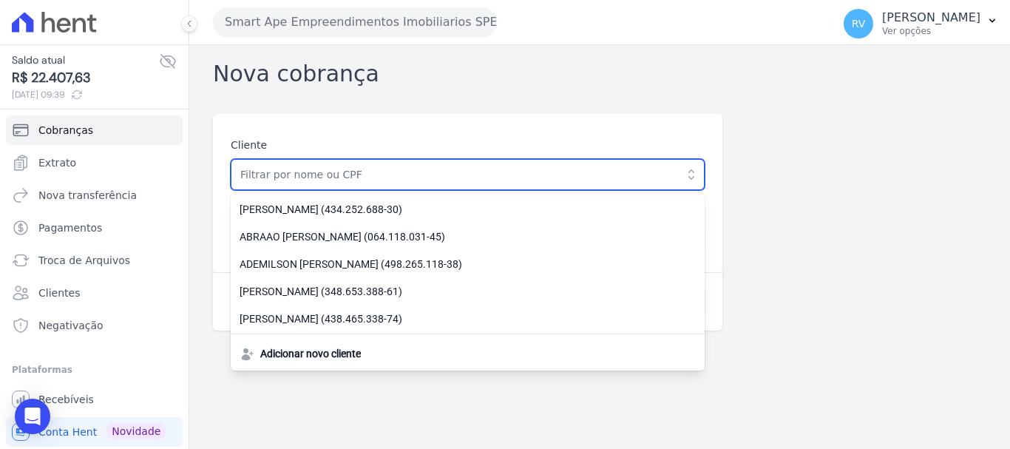
click at [407, 171] on input "text" at bounding box center [468, 174] width 474 height 31
paste input "[PERSON_NAME]"
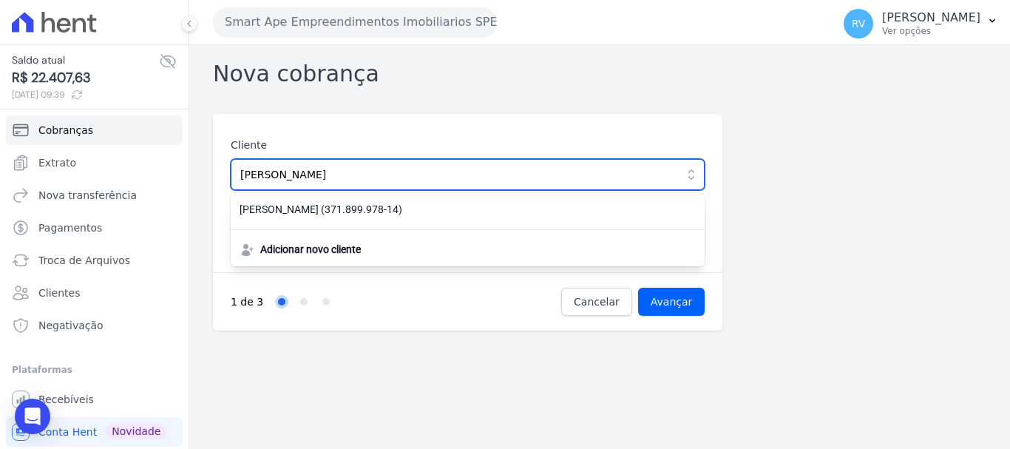
type input "[PERSON_NAME]"
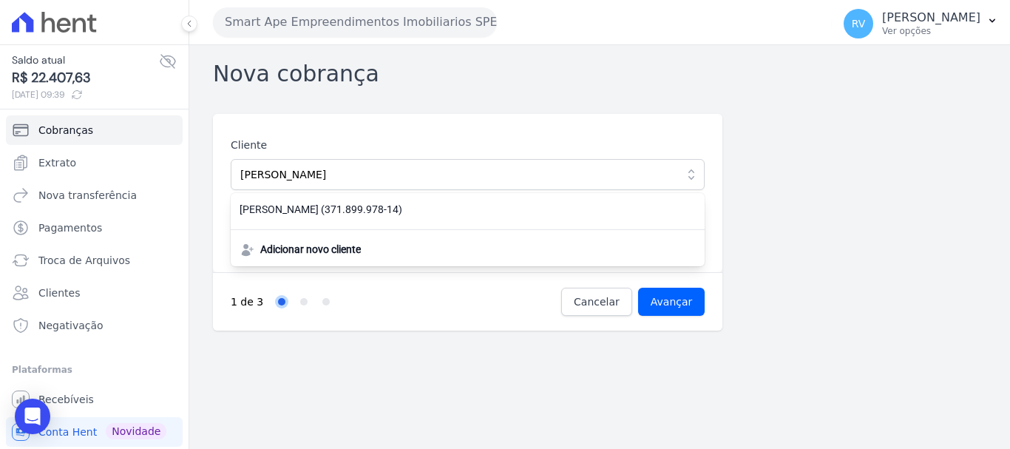
click at [390, 224] on div "BRUNO FELTRIN DOS SANTOS (371.899.978-14) Adicionar novo cliente" at bounding box center [468, 229] width 474 height 73
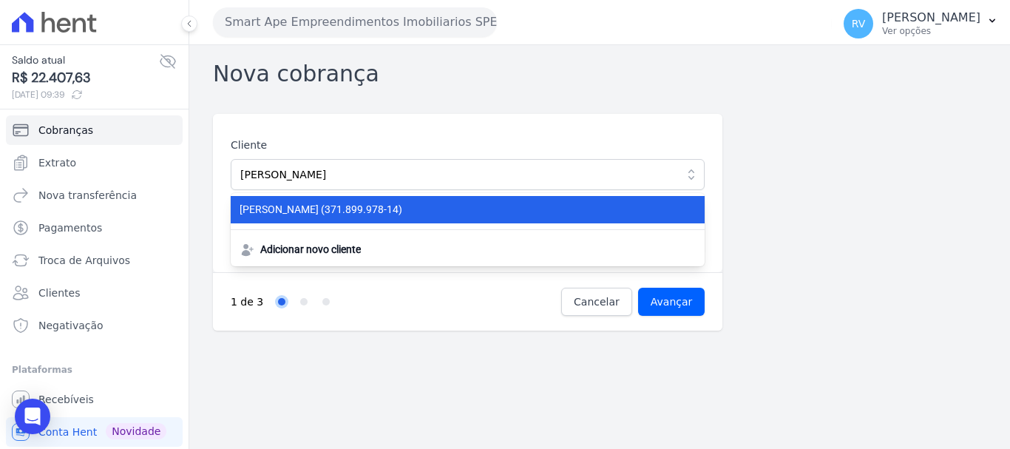
click at [404, 214] on span "BRUNO FELTRIN DOS SANTOS (371.899.978-14)" at bounding box center [459, 210] width 439 height 16
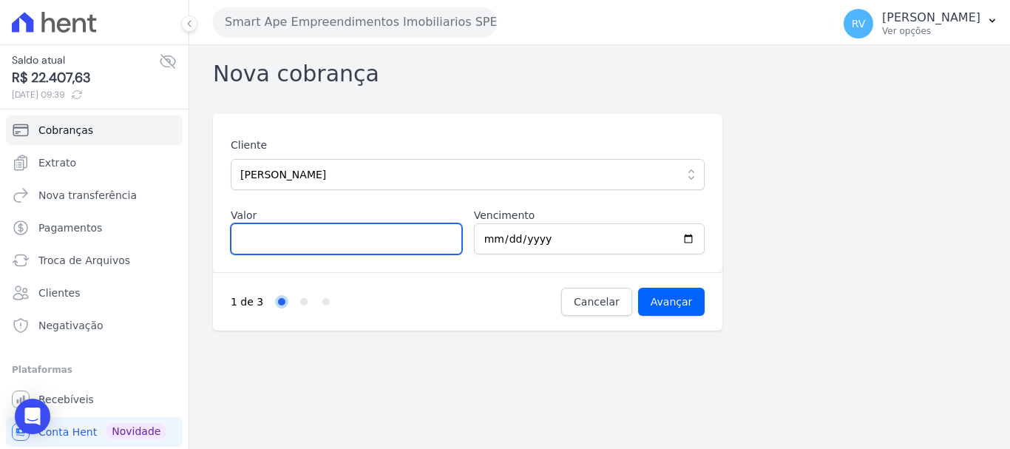
click at [302, 246] on input "Valor" at bounding box center [346, 238] width 231 height 31
paste input "1.47402"
click at [248, 241] on input "1.47402" at bounding box center [346, 238] width 231 height 31
click at [266, 240] on input "147402" at bounding box center [346, 238] width 231 height 31
type input "1474.02"
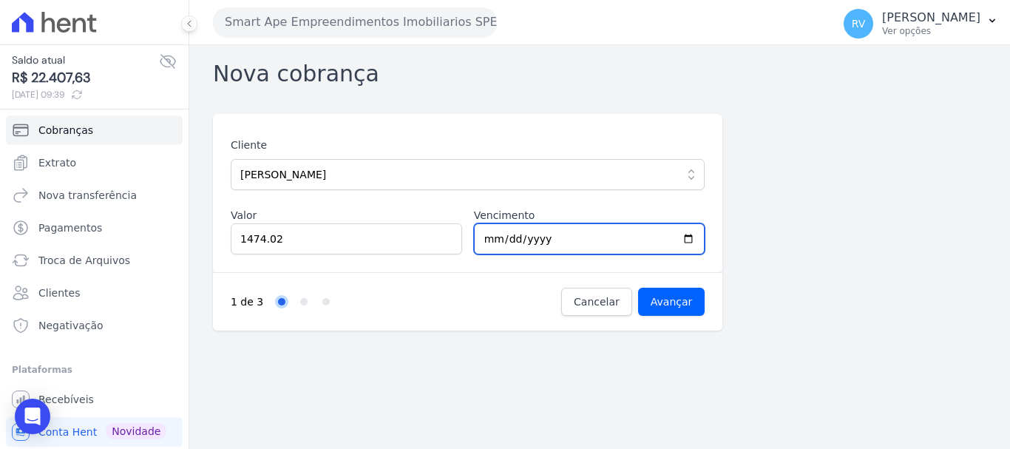
click at [691, 236] on input "2025-08-23" at bounding box center [589, 238] width 231 height 31
click at [683, 237] on input "2025-08-22" at bounding box center [589, 238] width 231 height 31
type input "2025-09-10"
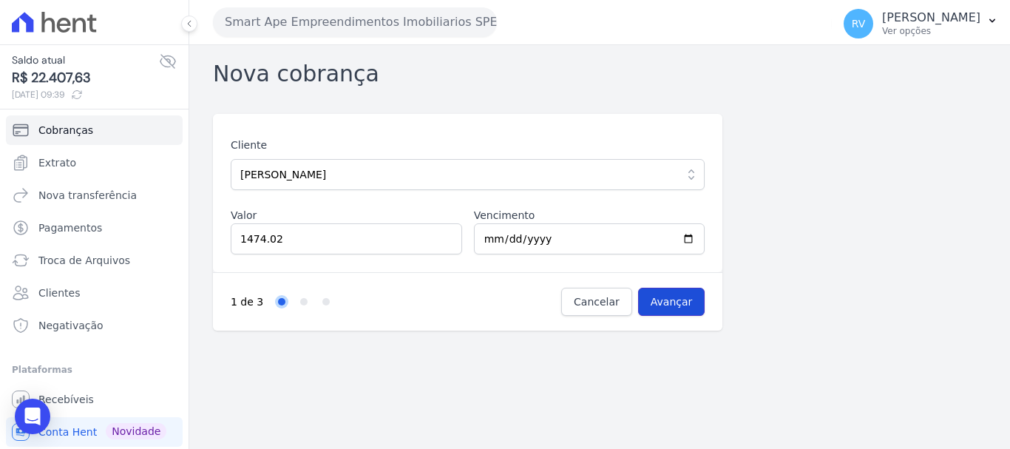
click at [669, 297] on input "Avançar" at bounding box center [671, 302] width 67 height 28
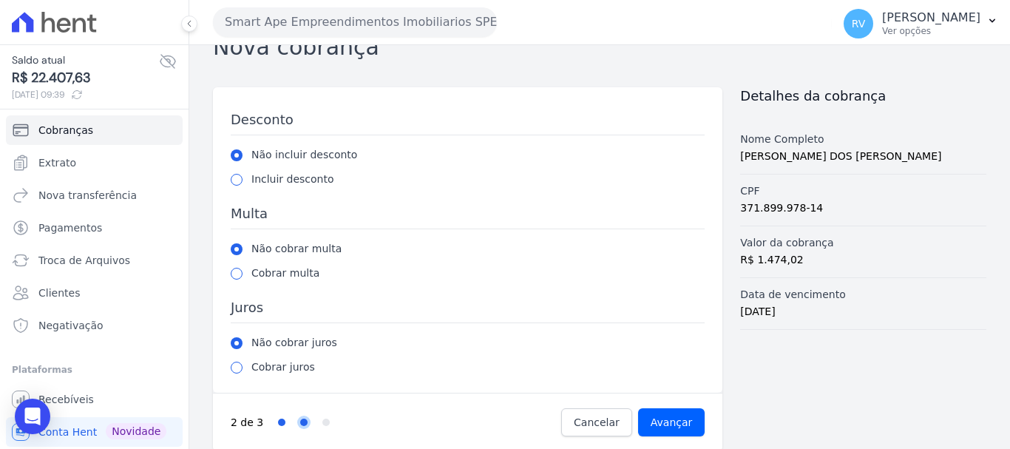
scroll to position [41, 0]
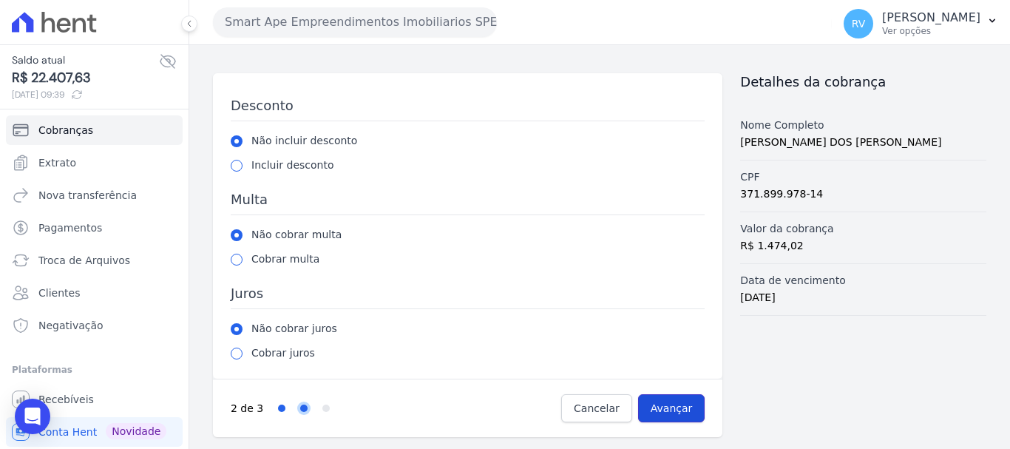
click at [665, 410] on input "Avançar" at bounding box center [671, 408] width 67 height 28
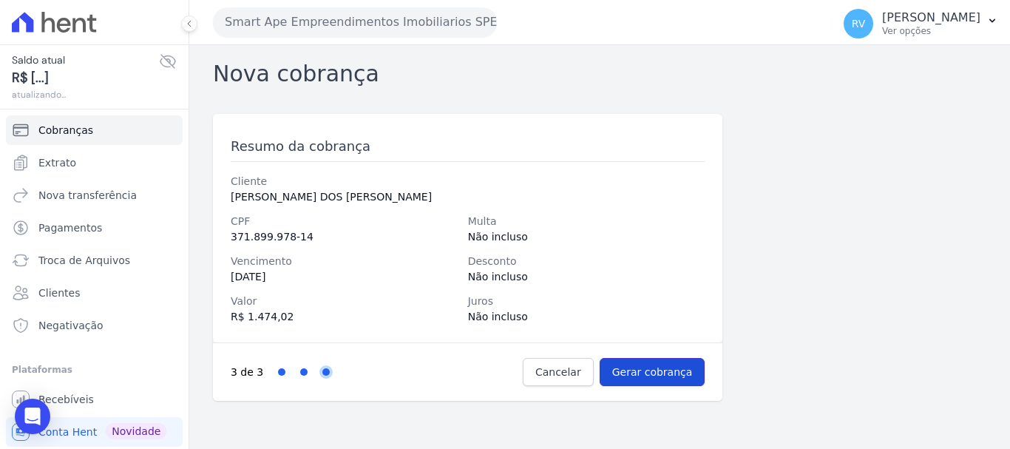
click at [662, 376] on input "Gerar cobrança" at bounding box center [653, 372] width 106 height 28
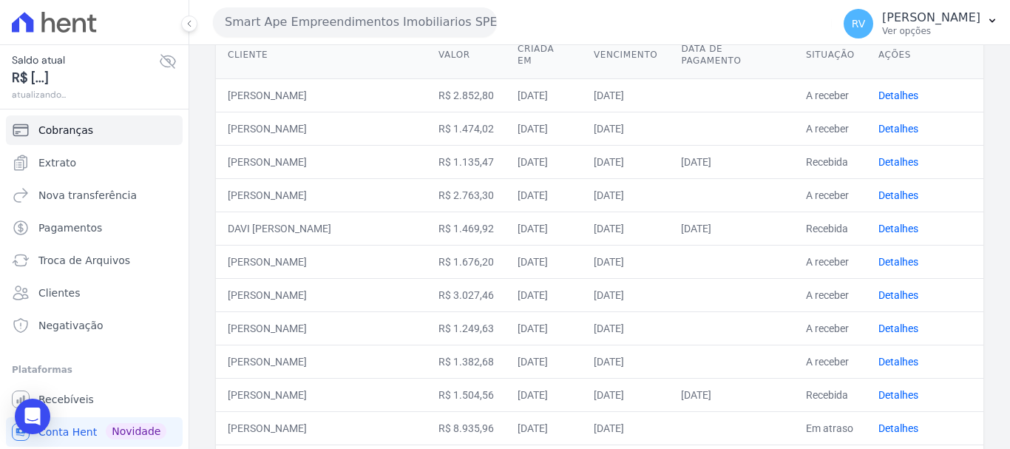
scroll to position [222, 0]
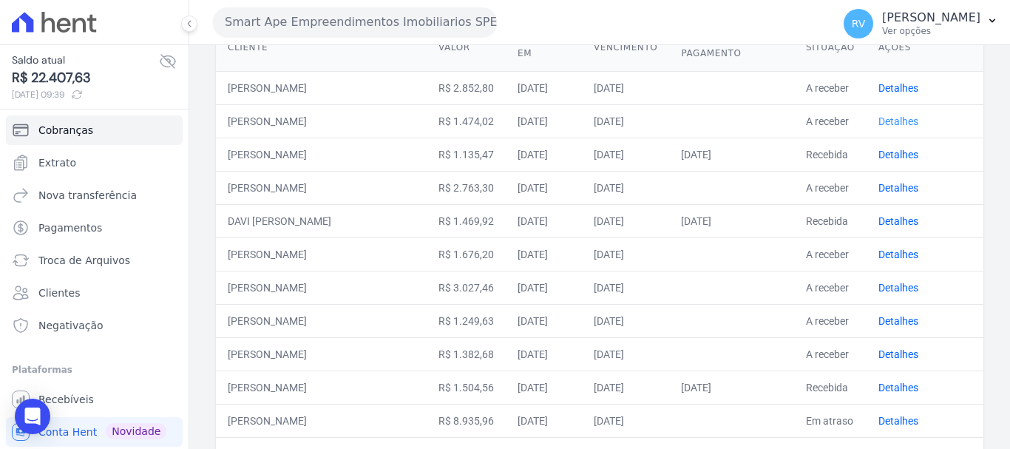
click at [893, 116] on link "Detalhes" at bounding box center [899, 121] width 40 height 12
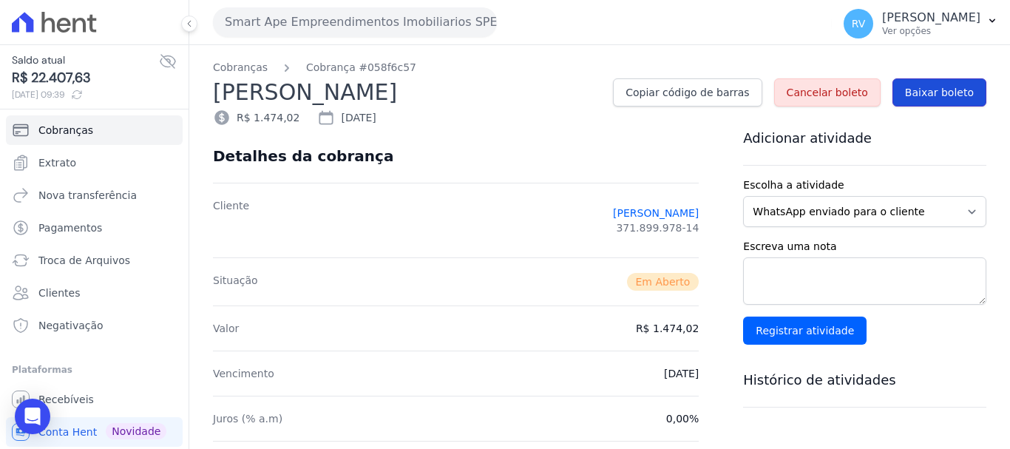
click at [916, 87] on span "Baixar boleto" at bounding box center [939, 92] width 69 height 15
